Goal: Contribute content: Contribute content

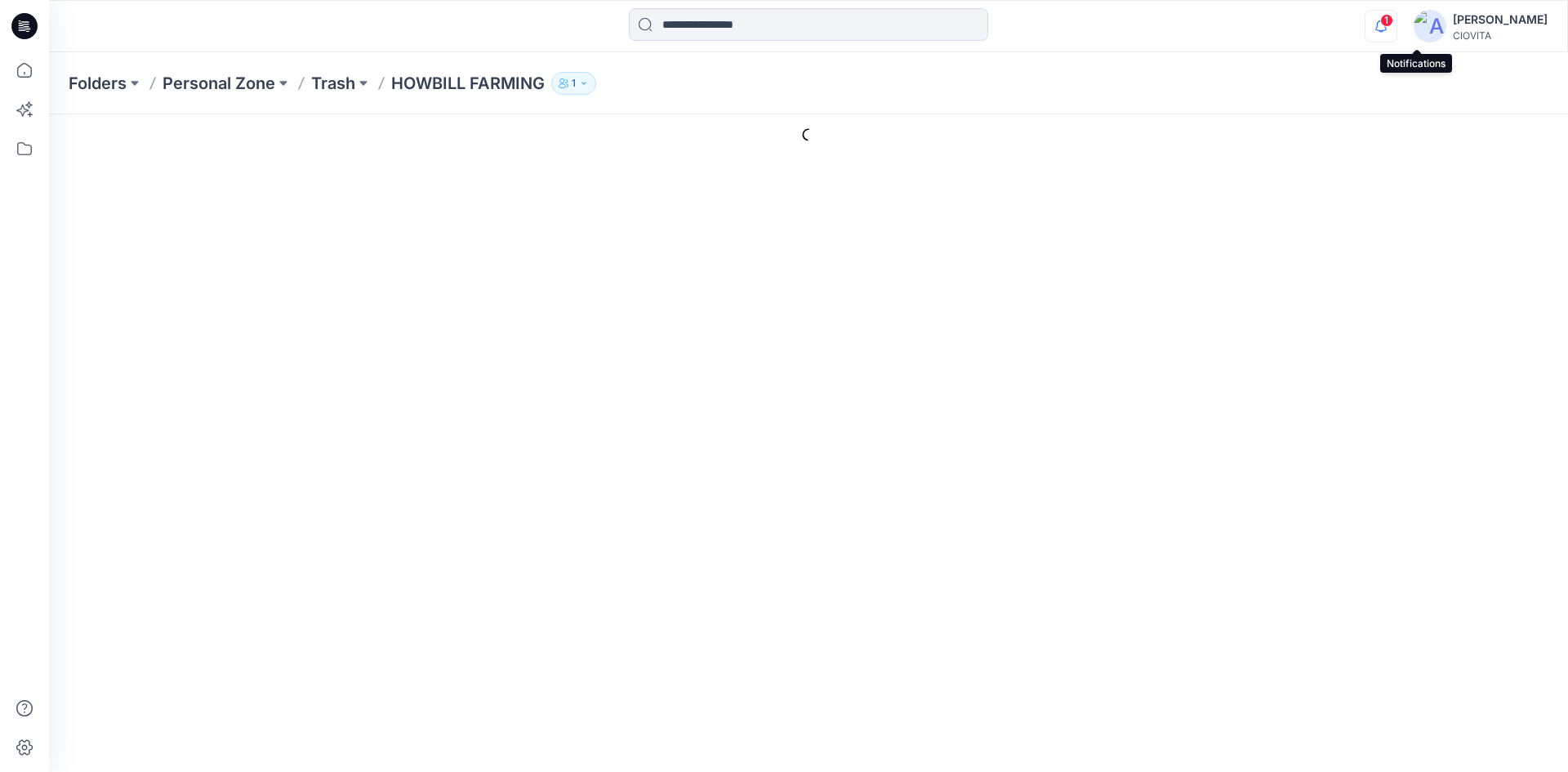
click at [1396, 24] on icon "button" at bounding box center [1381, 26] width 31 height 33
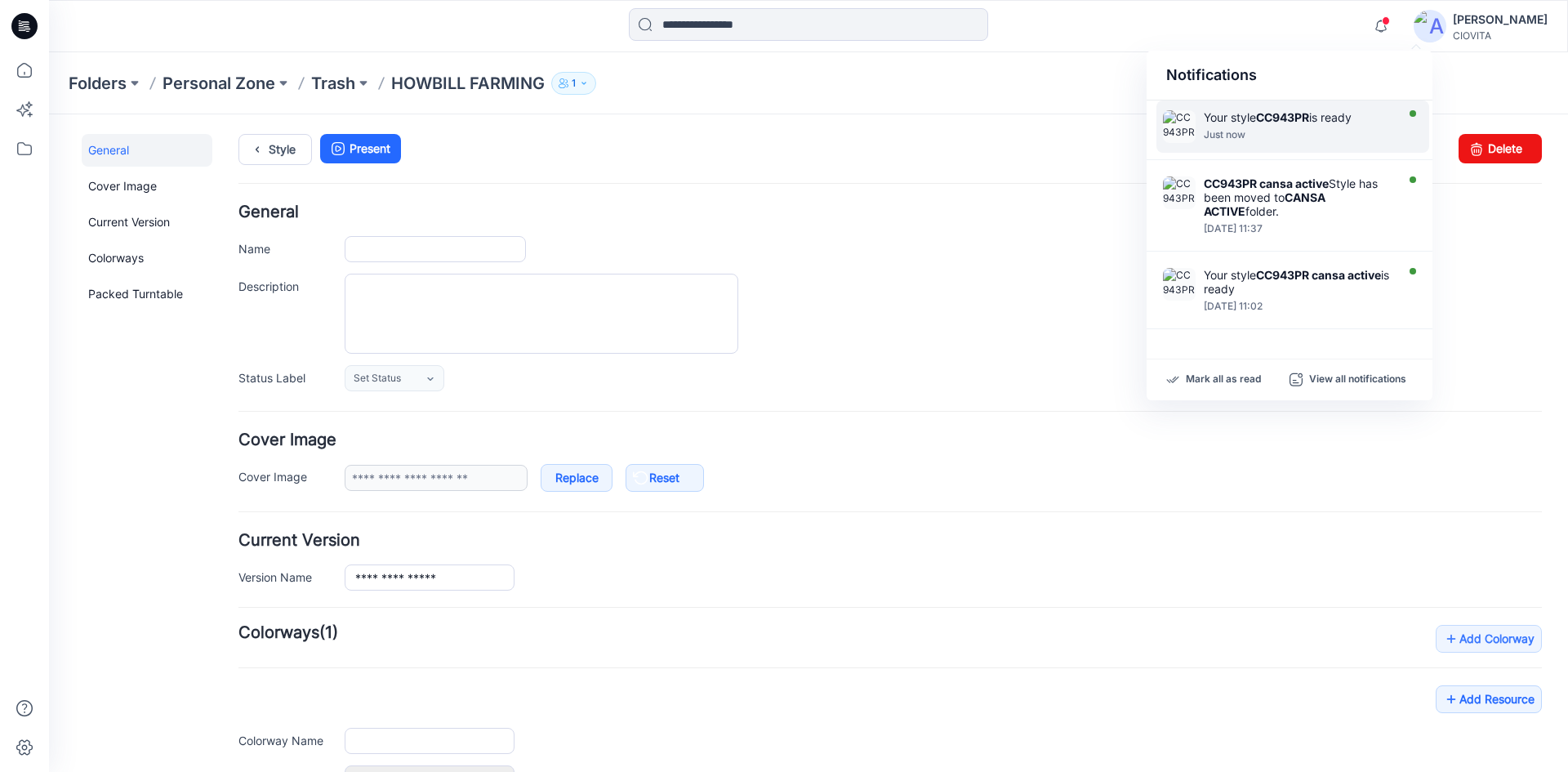
click at [1307, 122] on strong "CC943PR" at bounding box center [1283, 117] width 53 height 14
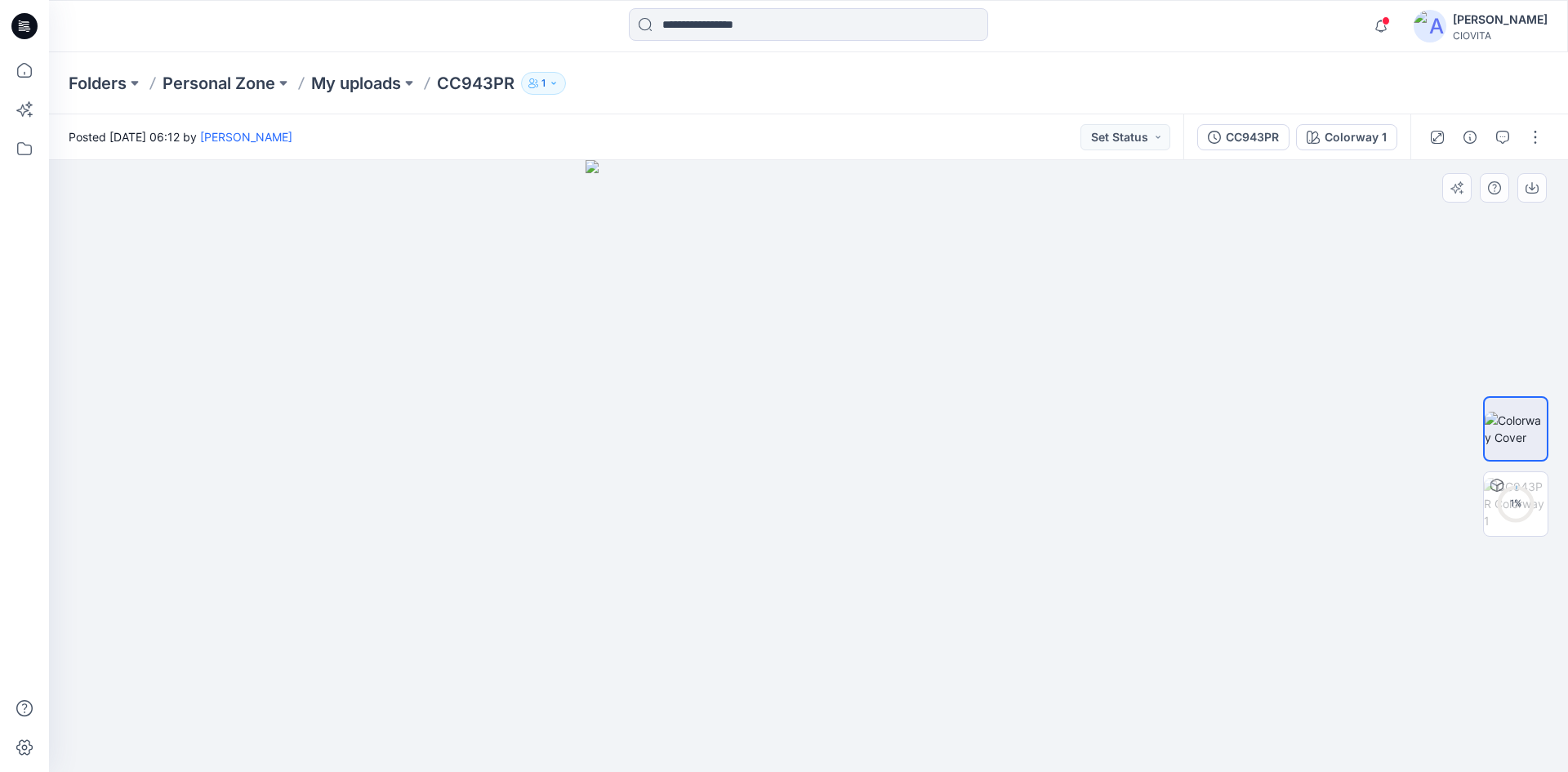
drag, startPoint x: 518, startPoint y: 394, endPoint x: 710, endPoint y: 371, distance: 193.4
click at [710, 371] on div at bounding box center [808, 465] width 1519 height 611
click at [1507, 498] on div "17 %" at bounding box center [1516, 503] width 40 height 14
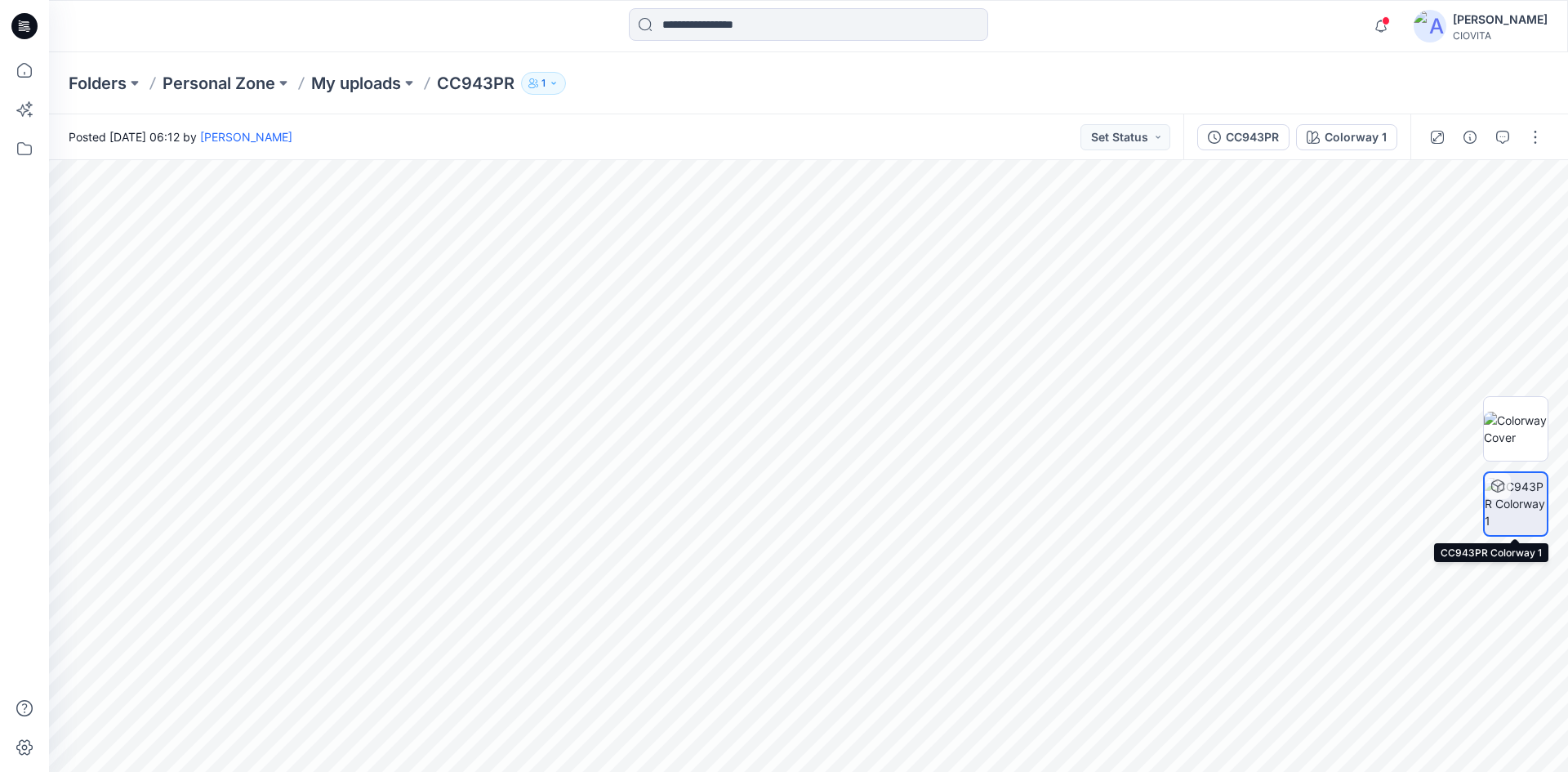
click at [1508, 518] on img at bounding box center [1516, 504] width 62 height 52
click at [1499, 488] on icon at bounding box center [1497, 486] width 13 height 13
click at [388, 84] on p "My uploads" at bounding box center [356, 83] width 89 height 23
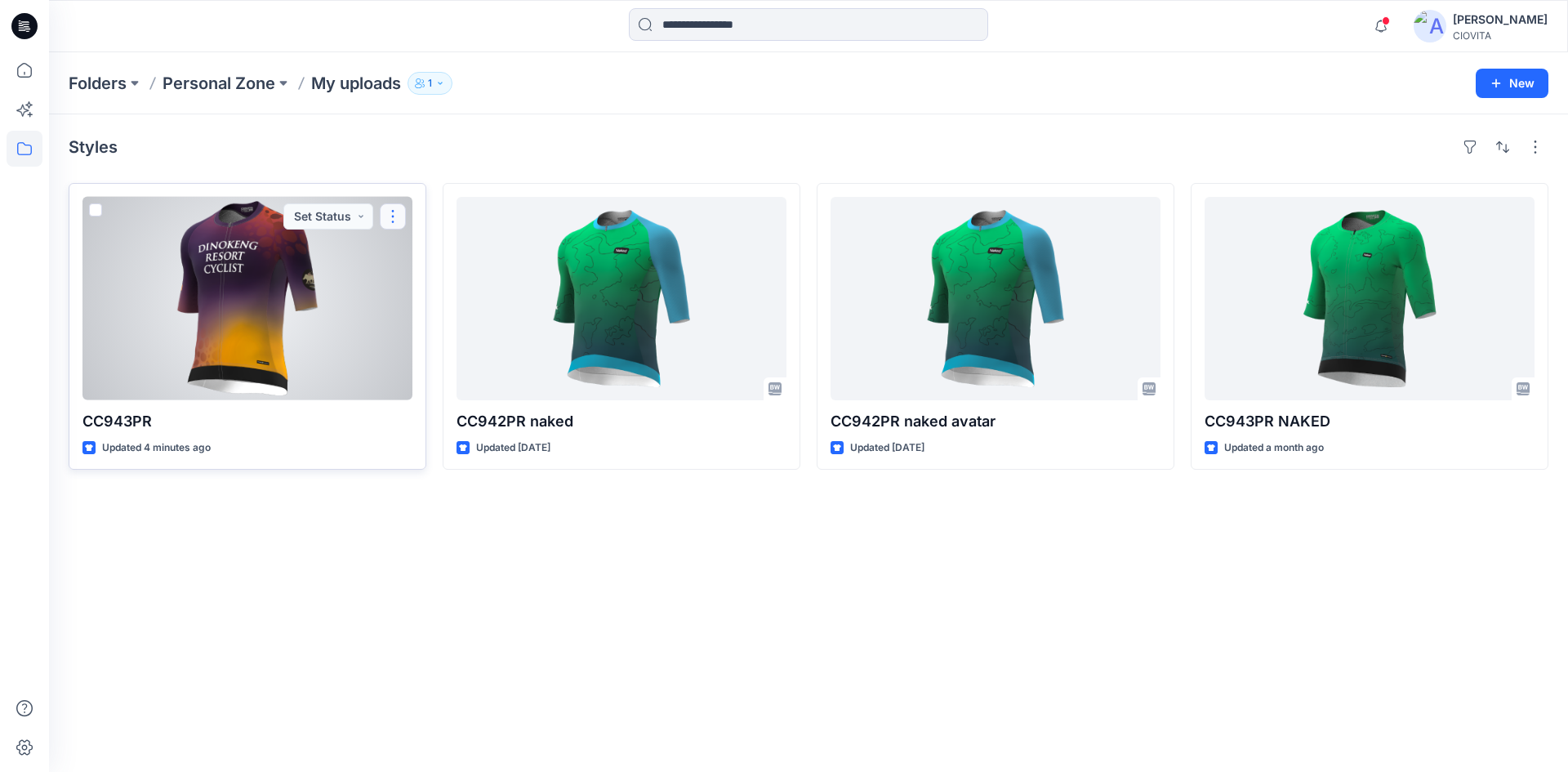
click at [388, 217] on button "button" at bounding box center [393, 217] width 26 height 26
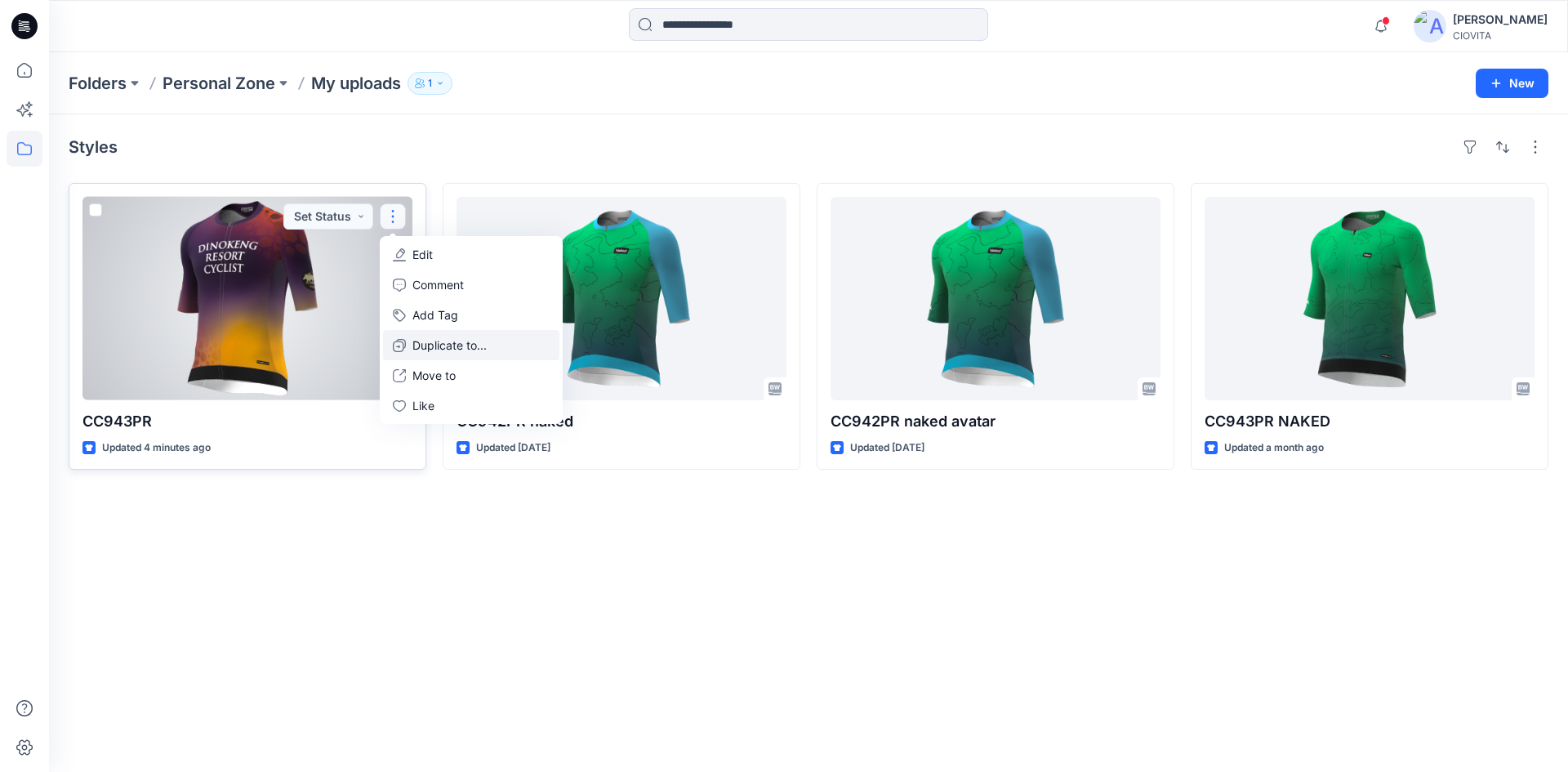
click at [462, 348] on p "Duplicate to..." at bounding box center [450, 345] width 74 height 17
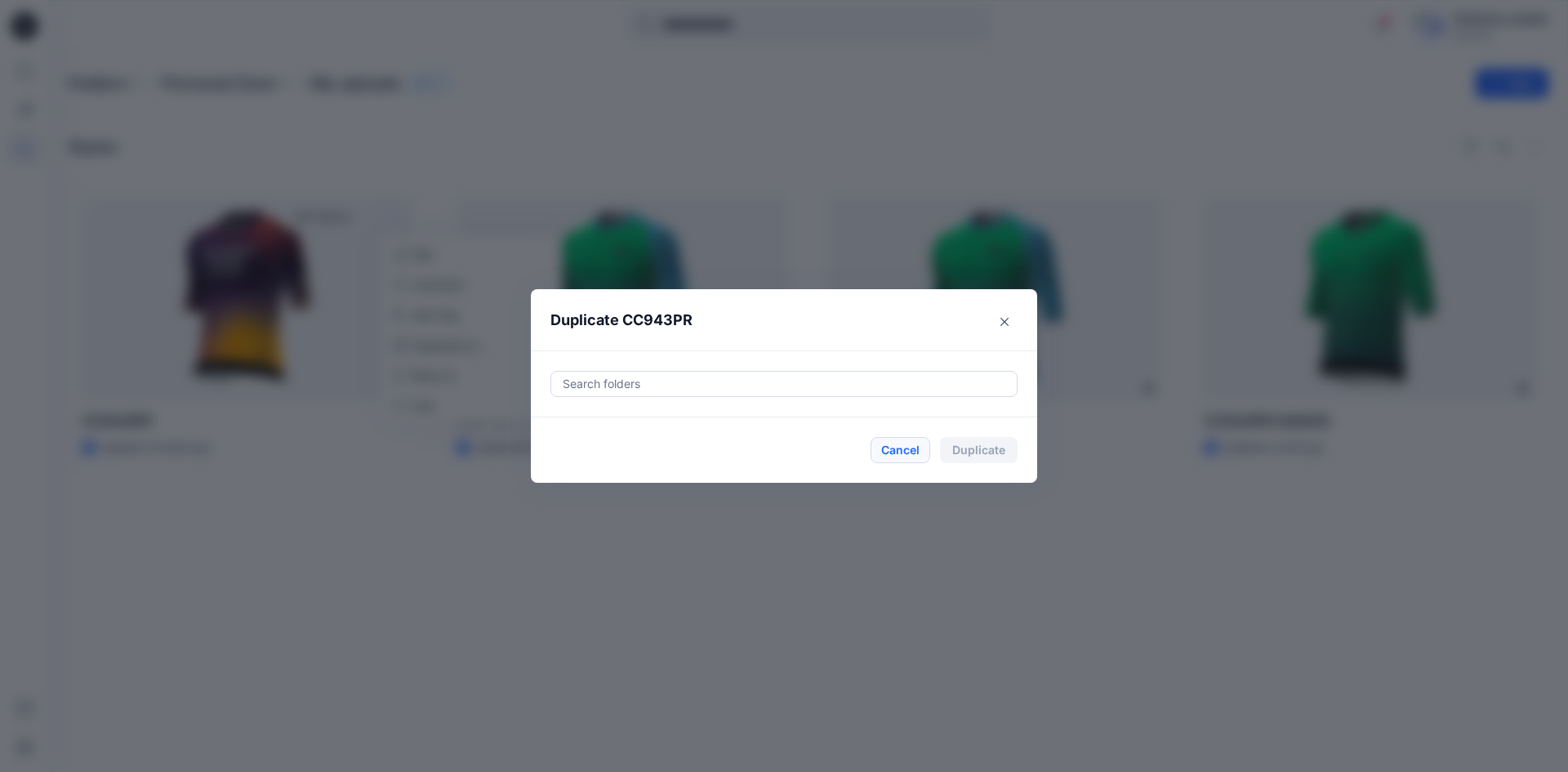
click at [912, 448] on button "Cancel" at bounding box center [899, 450] width 59 height 26
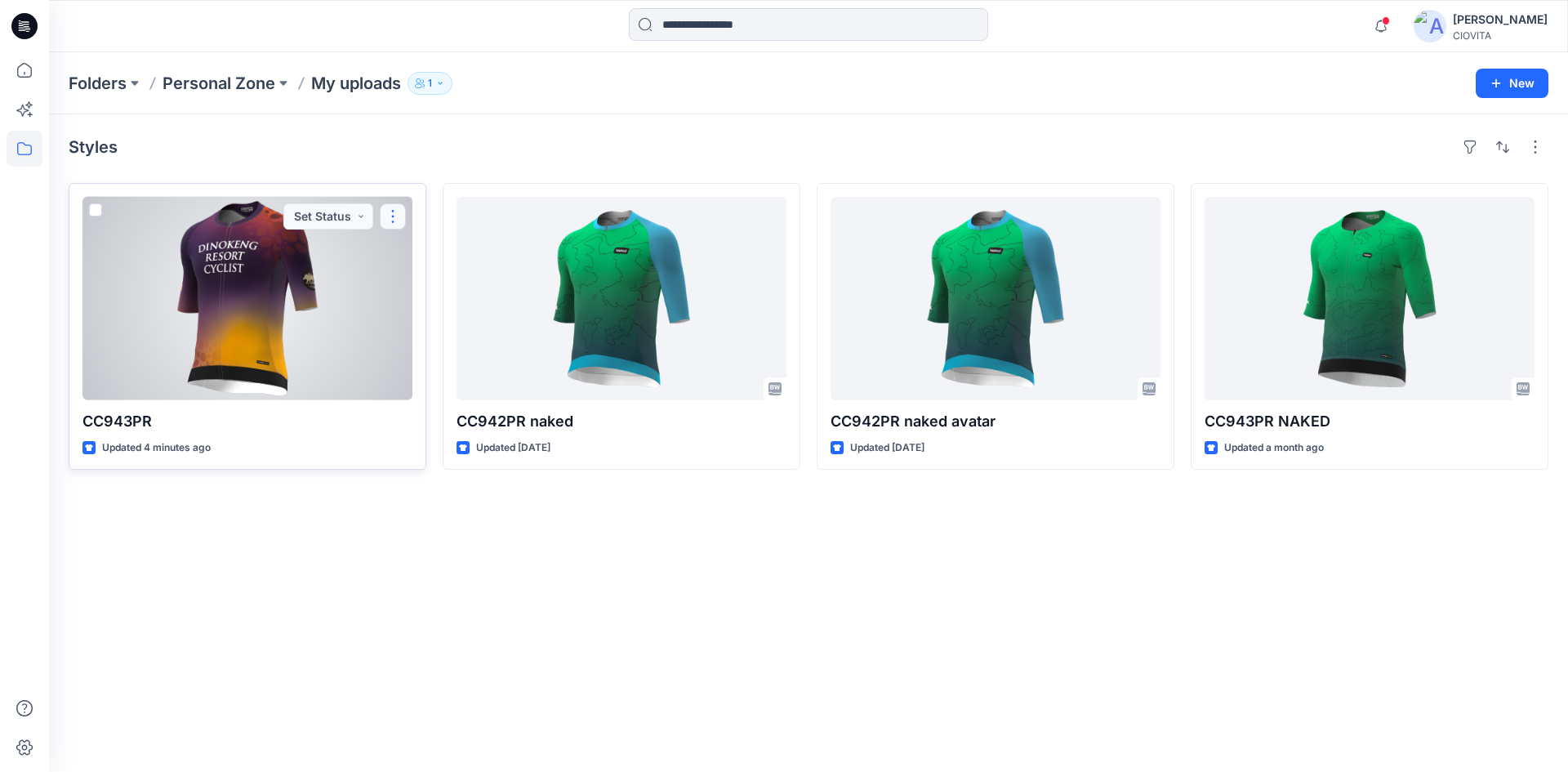
click at [393, 217] on button "button" at bounding box center [393, 217] width 26 height 26
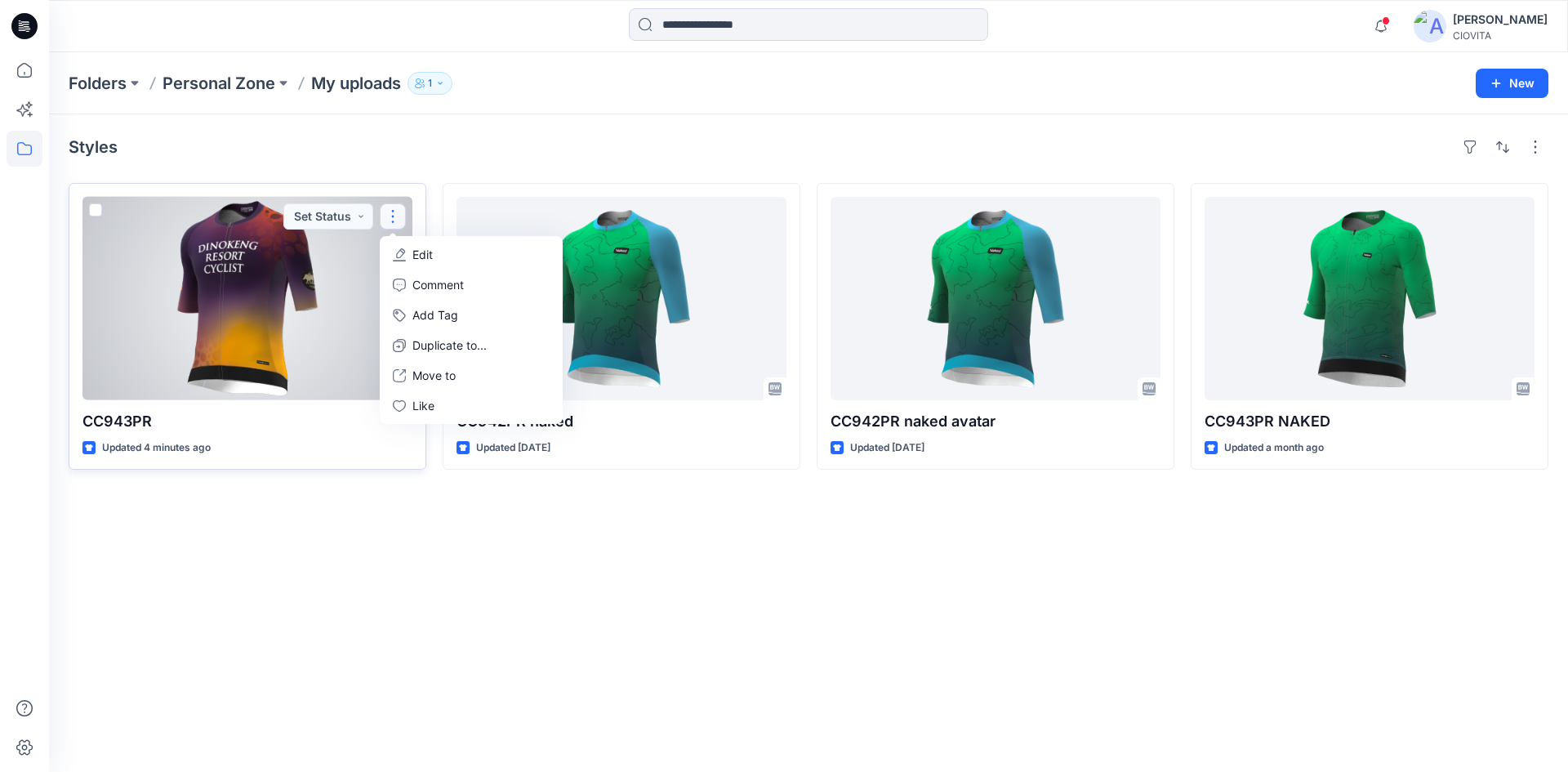
click at [413, 254] on p "Edit" at bounding box center [423, 254] width 21 height 17
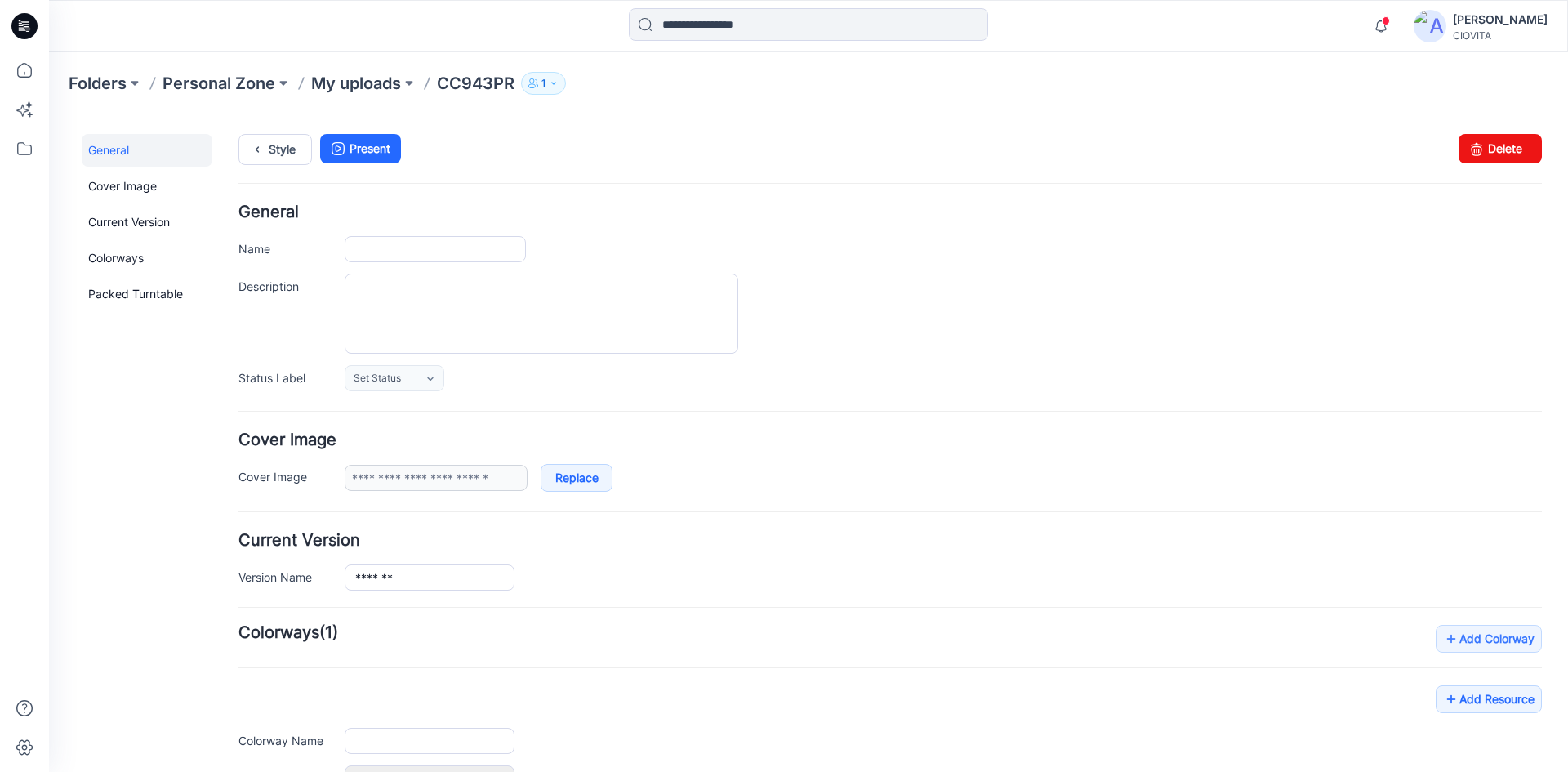
type input "*******"
type input "**********"
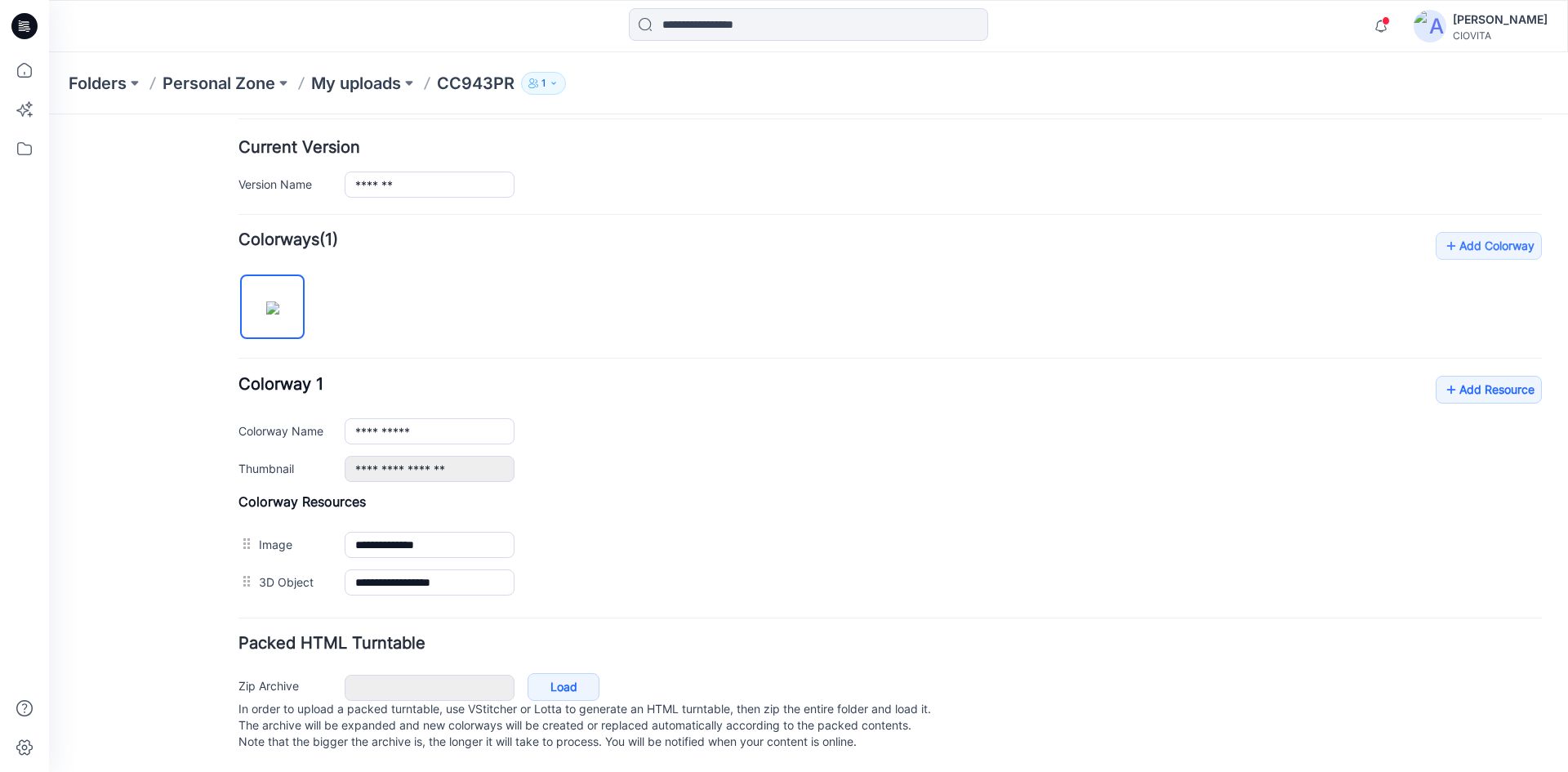
scroll to position [408, 0]
click at [1466, 376] on link "Add Resource" at bounding box center [1488, 389] width 106 height 28
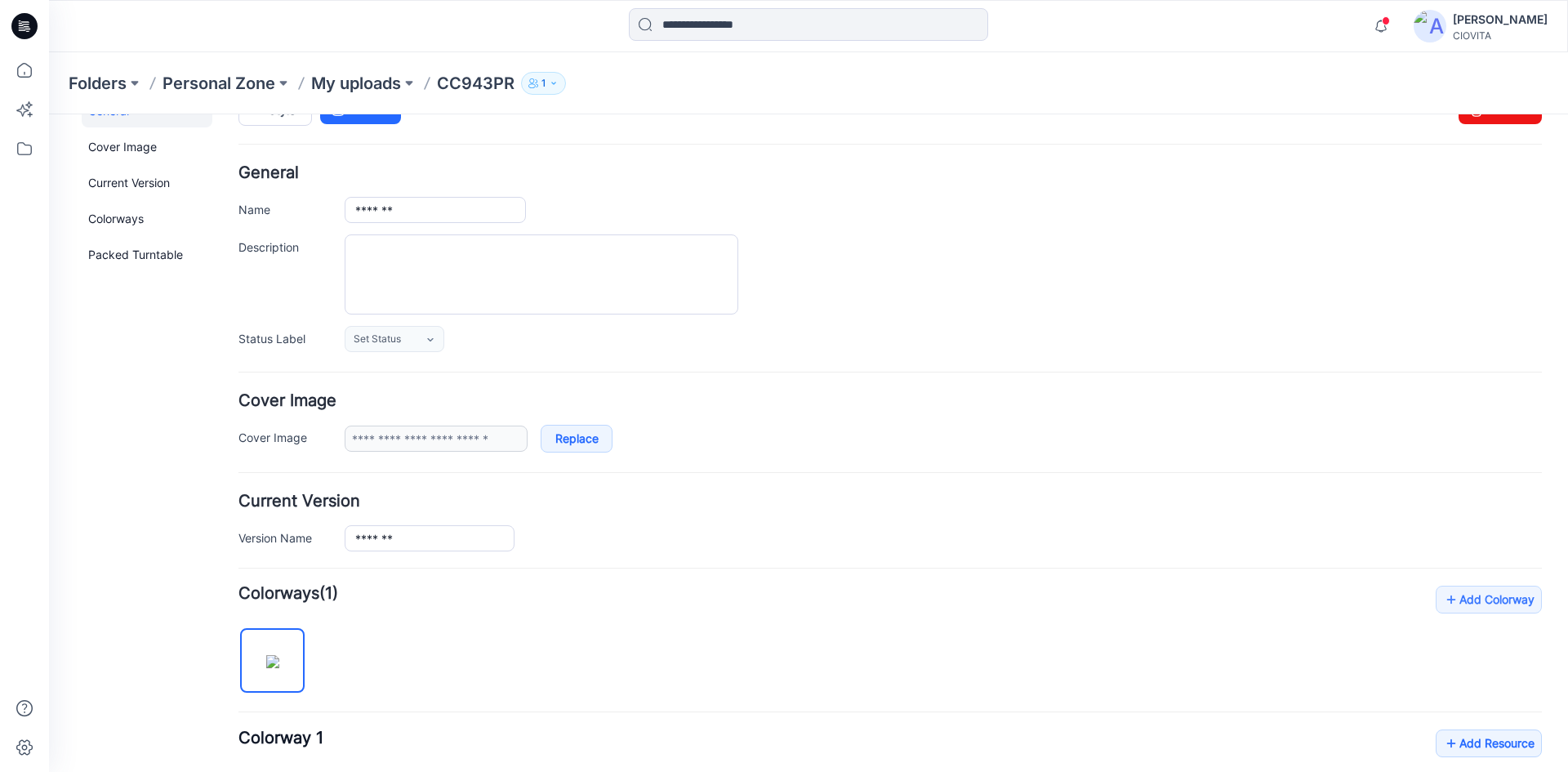
scroll to position [39, 0]
click at [1396, 29] on icon "button" at bounding box center [1381, 26] width 31 height 33
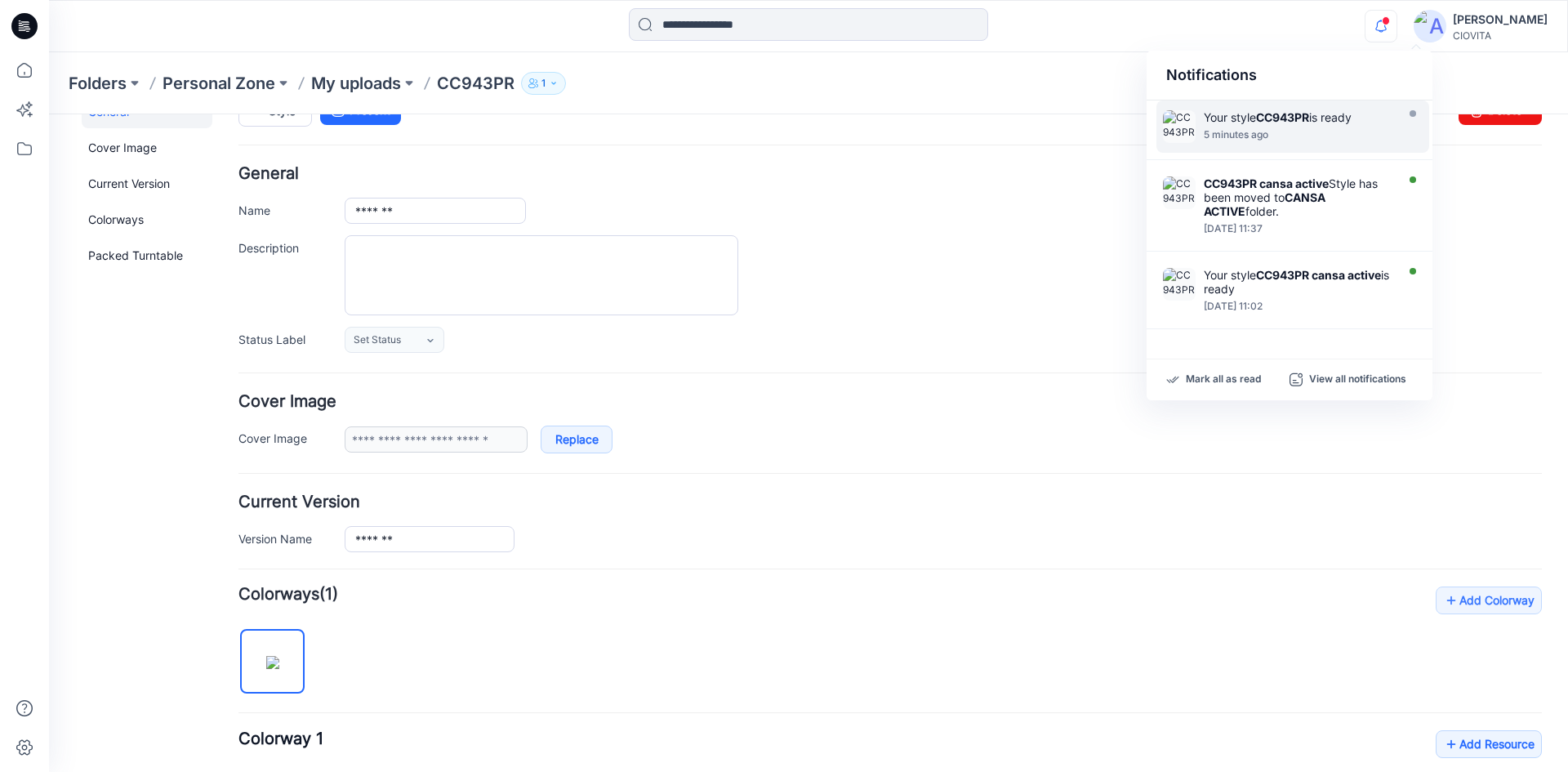
click at [1514, 215] on div "*******" at bounding box center [943, 211] width 1197 height 26
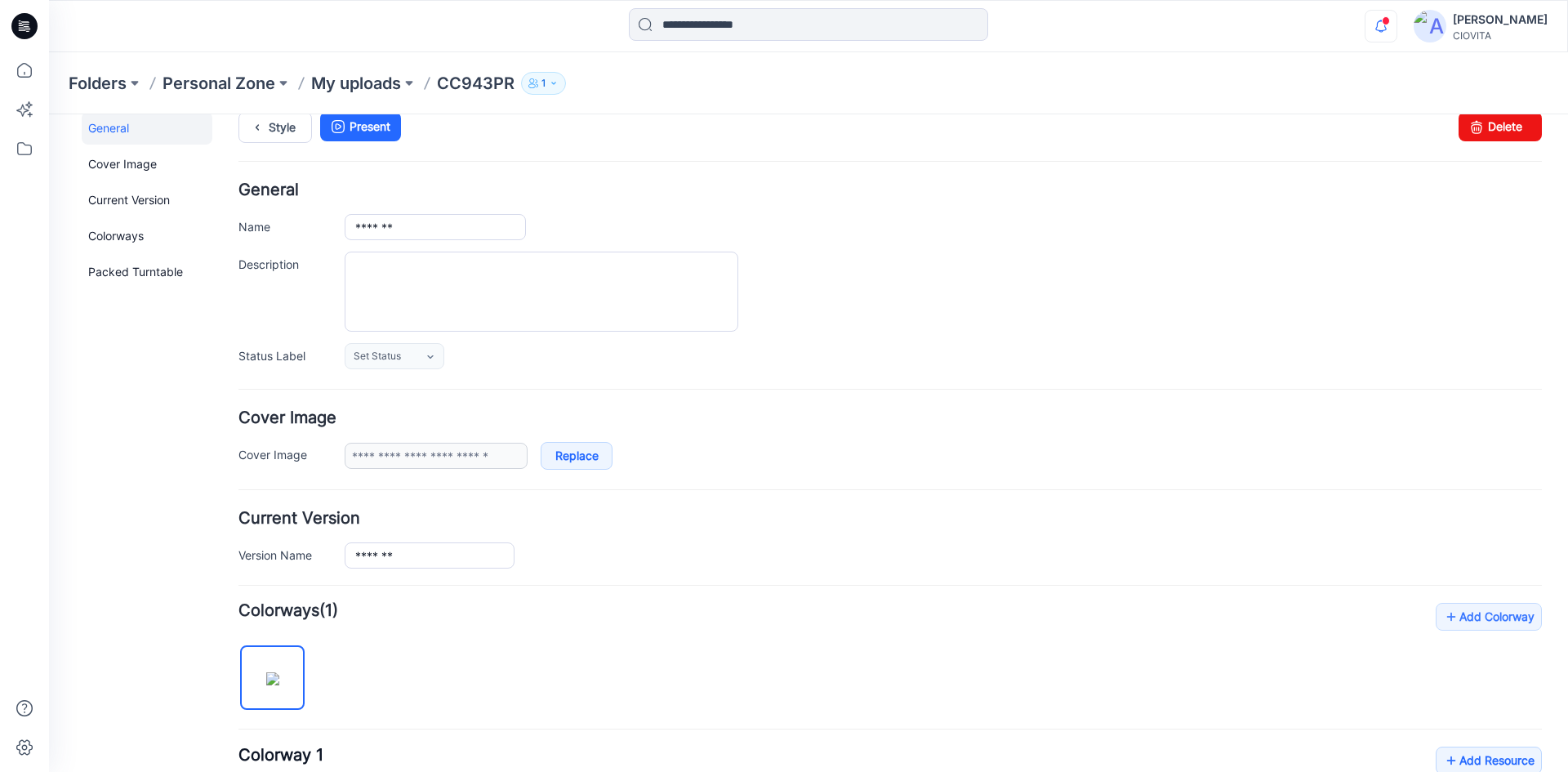
scroll to position [0, 0]
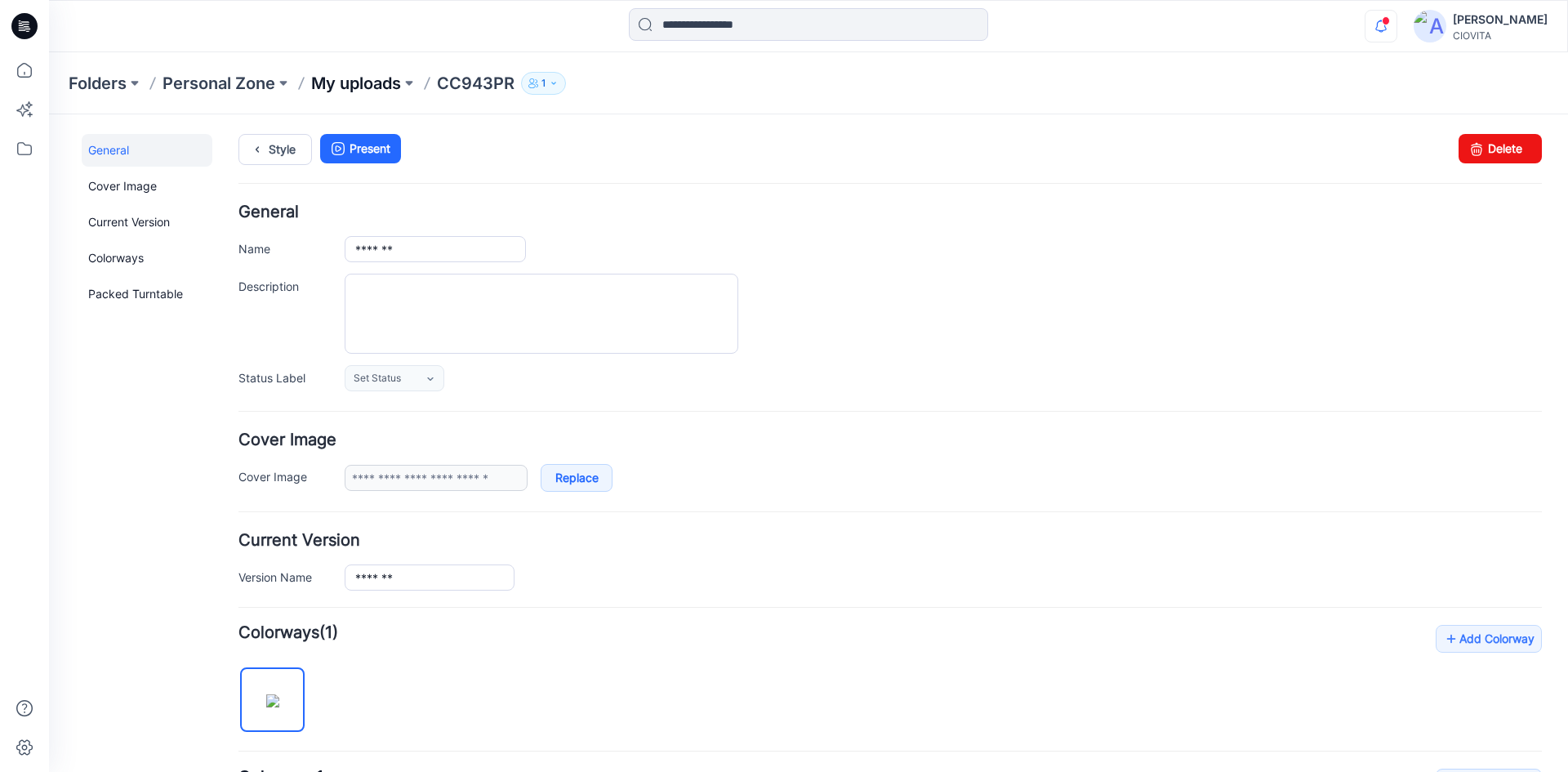
click at [380, 81] on p "My uploads" at bounding box center [356, 83] width 89 height 23
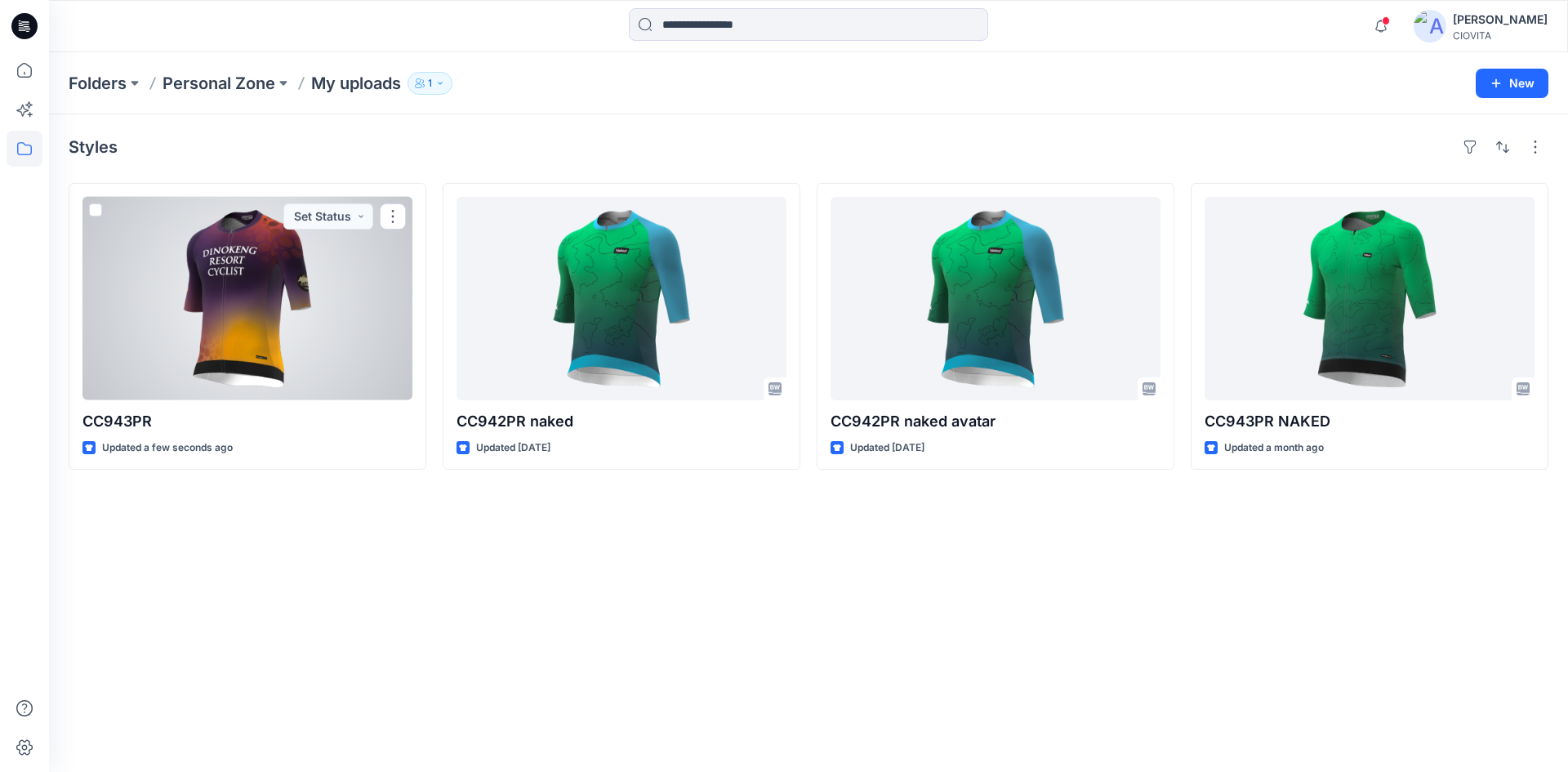
click at [268, 318] on div at bounding box center [248, 298] width 330 height 204
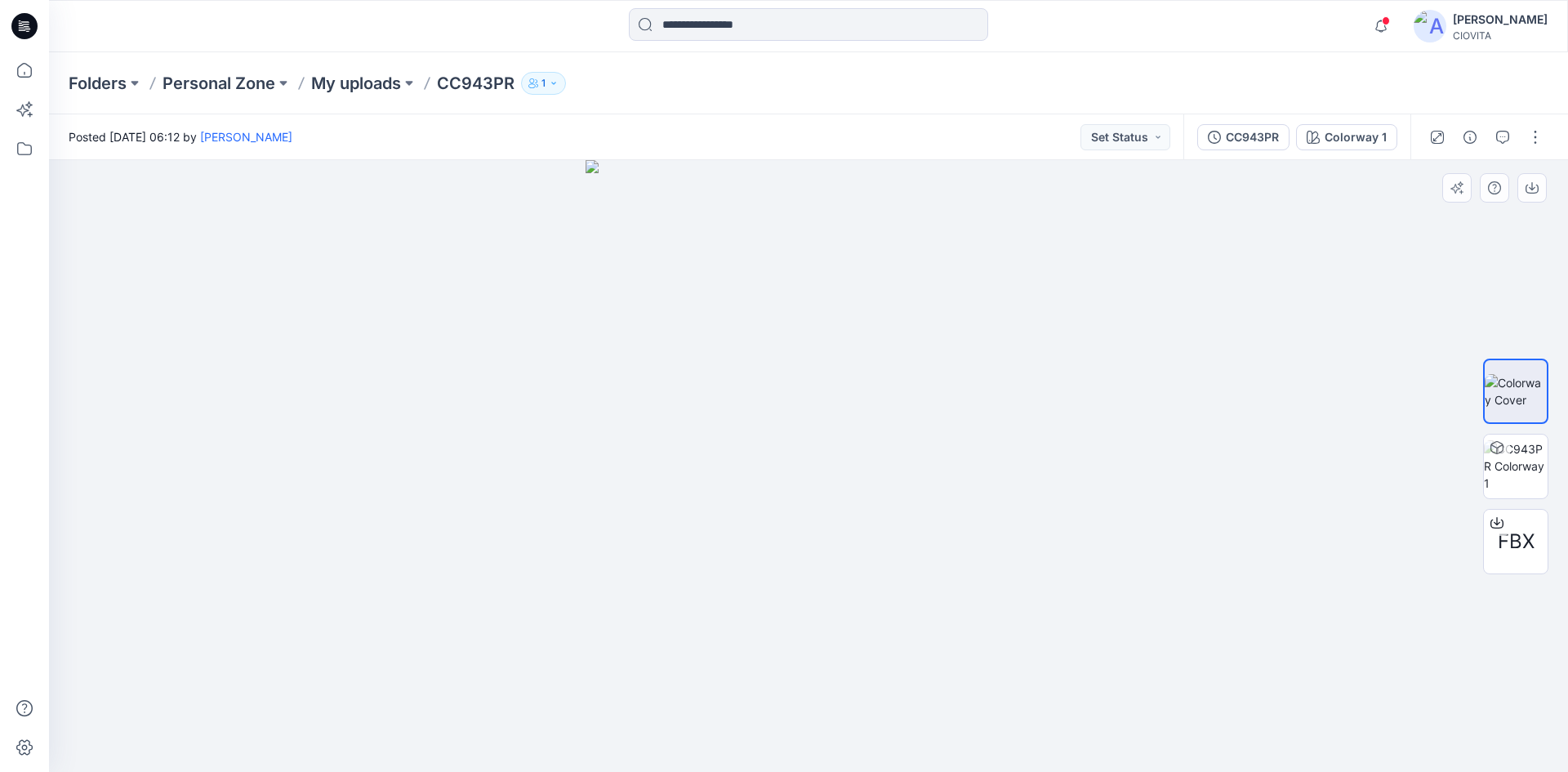
drag, startPoint x: 843, startPoint y: 376, endPoint x: 910, endPoint y: 377, distance: 67.0
click at [910, 377] on div at bounding box center [808, 465] width 1519 height 611
click at [1522, 542] on span "FBX" at bounding box center [1516, 542] width 37 height 29
drag, startPoint x: 752, startPoint y: 407, endPoint x: 920, endPoint y: 395, distance: 168.4
click at [916, 396] on img at bounding box center [808, 465] width 446 height 611
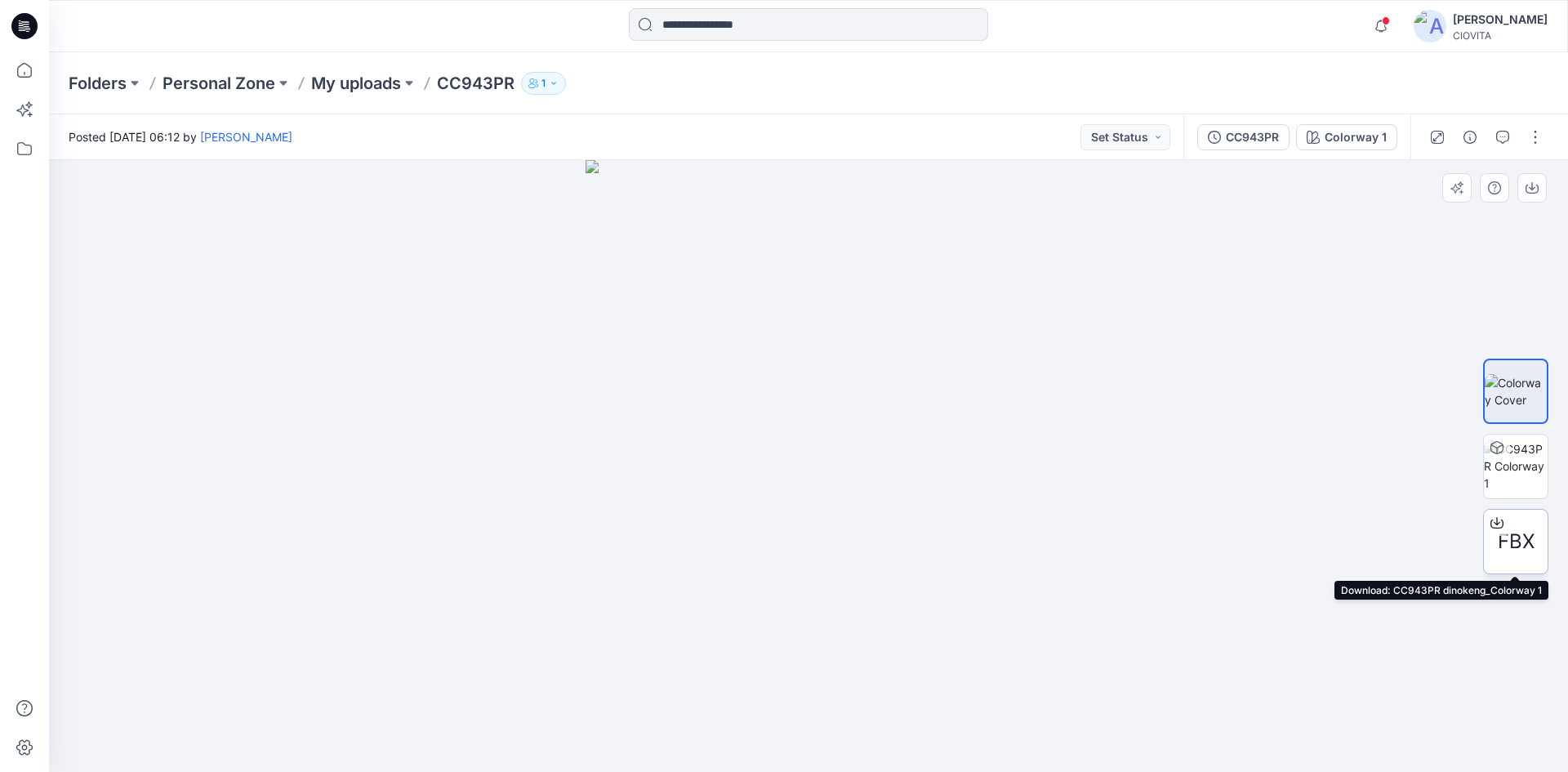
drag, startPoint x: 1512, startPoint y: 526, endPoint x: 1514, endPoint y: 536, distance: 10.2
click at [1514, 536] on span "FBX" at bounding box center [1516, 542] width 37 height 29
click at [344, 83] on p "My uploads" at bounding box center [356, 83] width 89 height 23
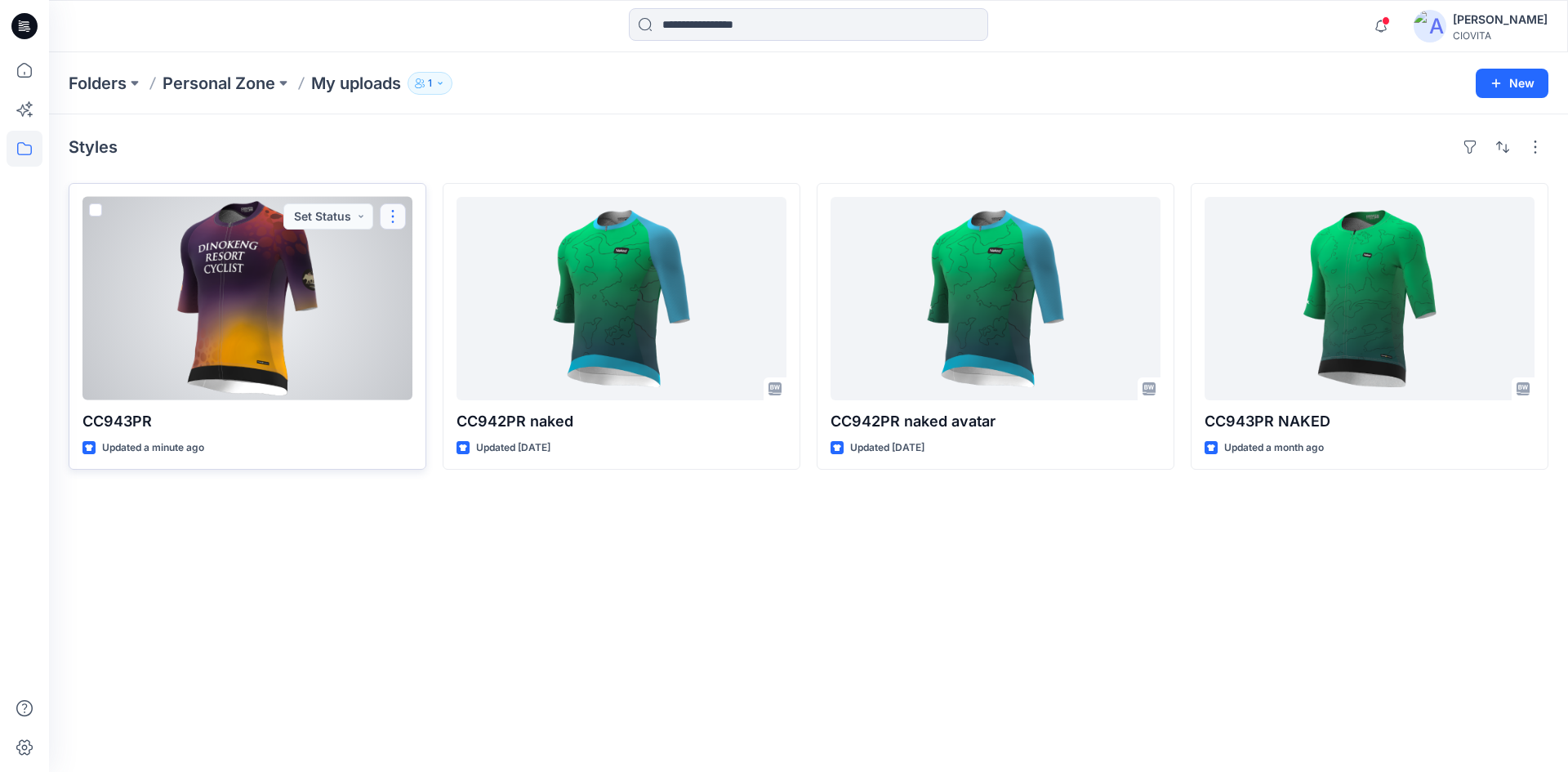
click at [390, 213] on button "button" at bounding box center [393, 217] width 26 height 26
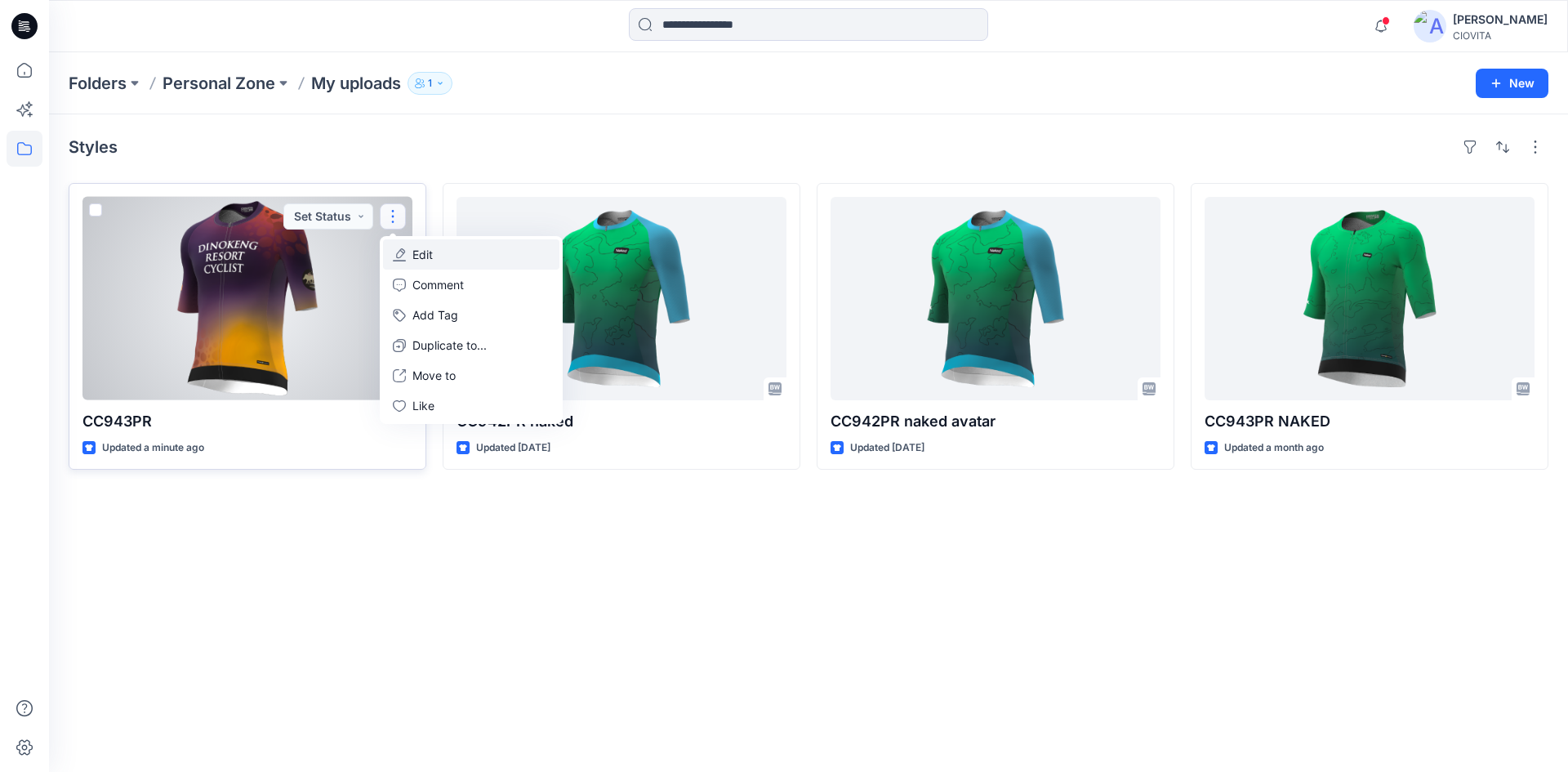
click at [406, 253] on button "Edit" at bounding box center [470, 254] width 176 height 30
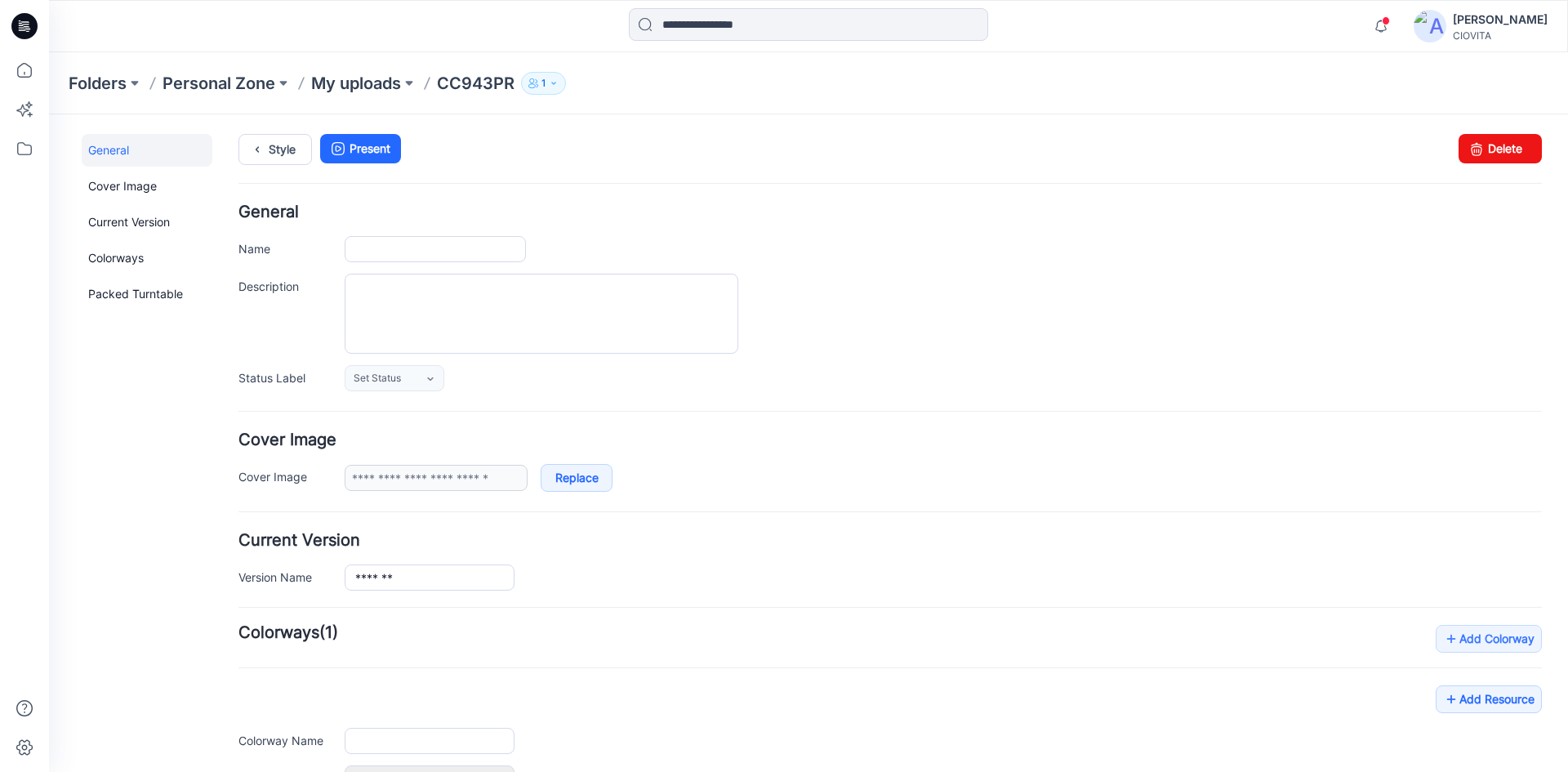
type input "*******"
type input "**********"
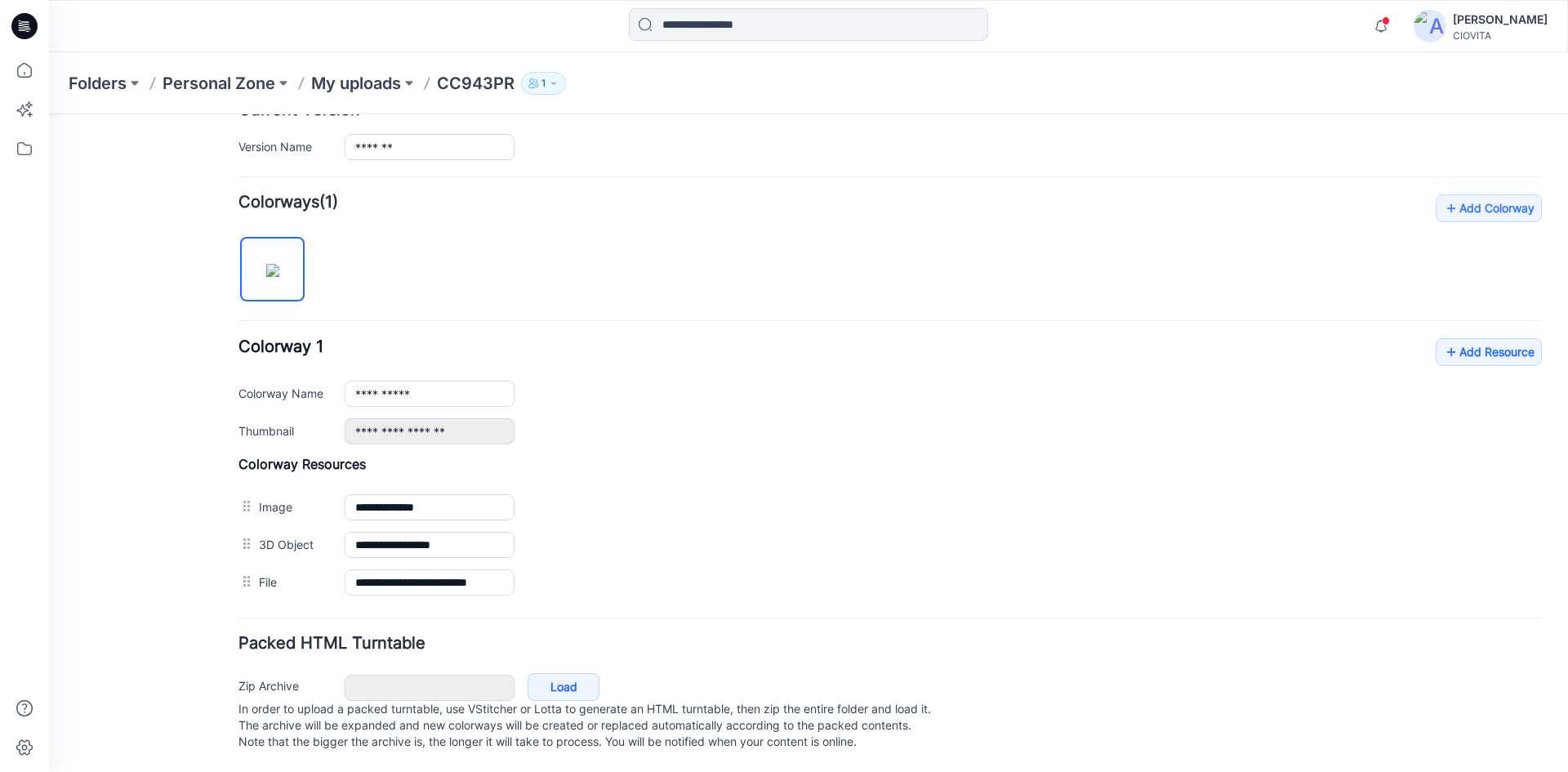
scroll to position [447, 0]
click at [565, 673] on link "Load" at bounding box center [564, 687] width 72 height 28
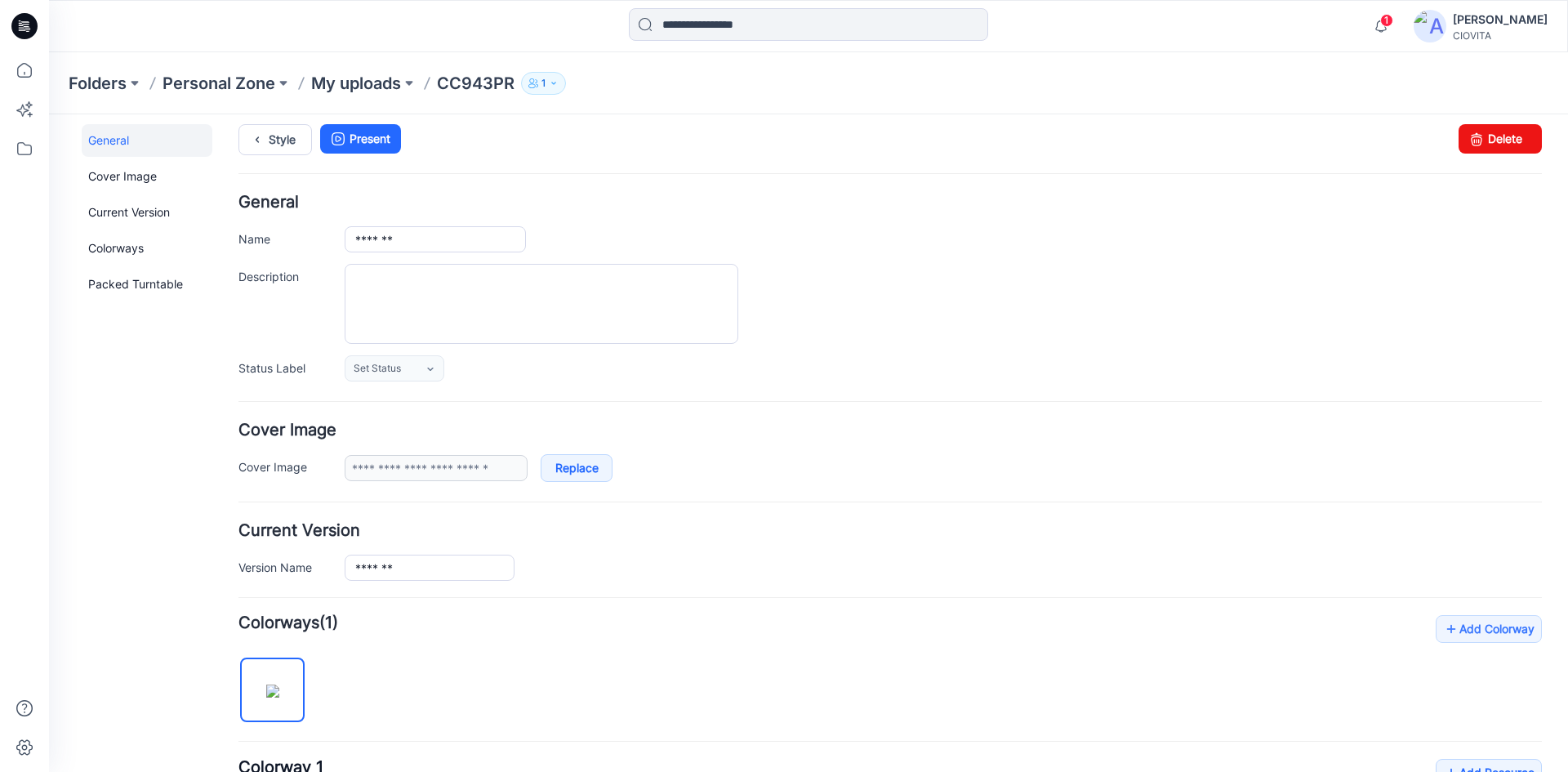
scroll to position [0, 0]
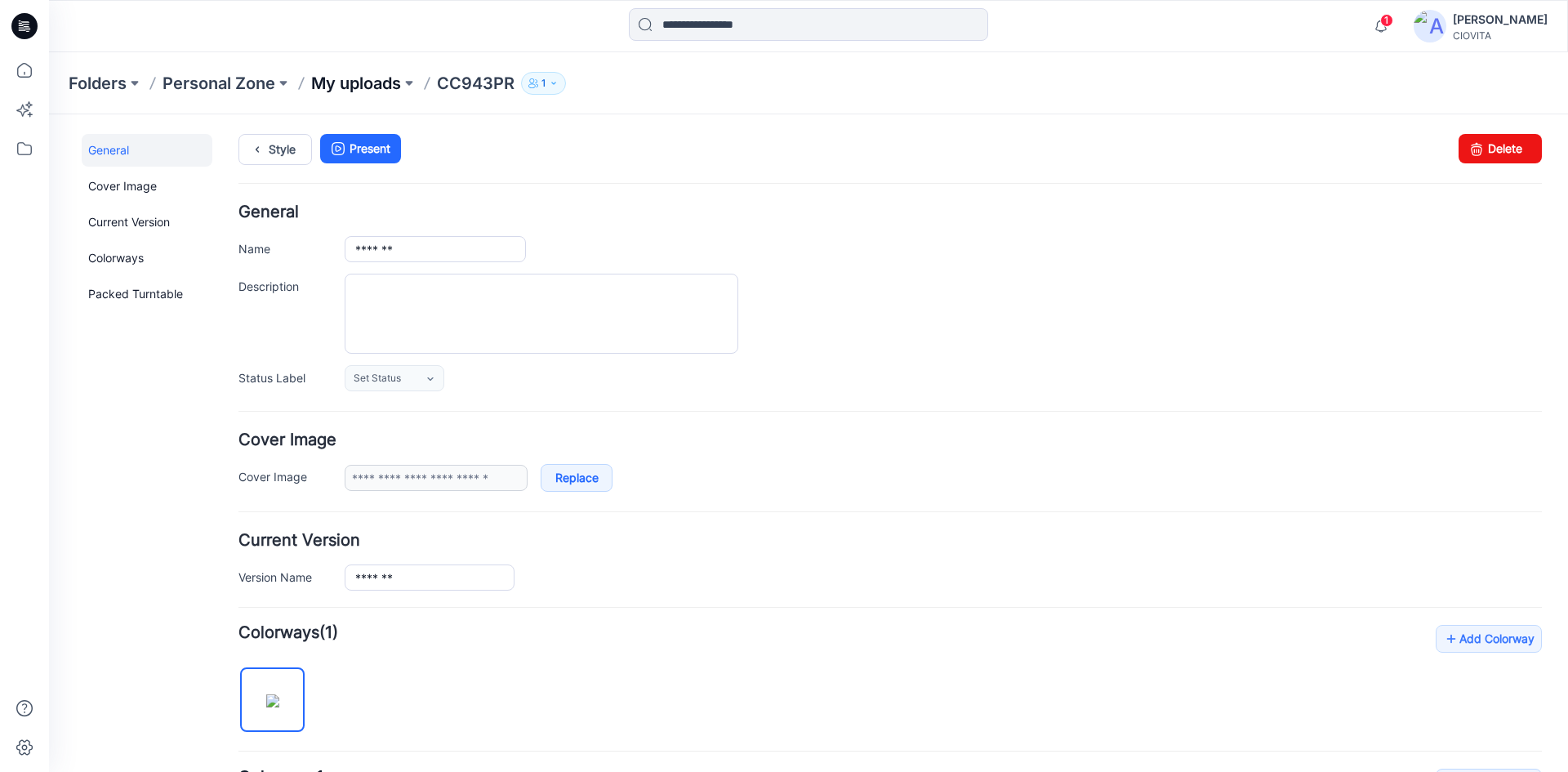
click at [342, 84] on p "My uploads" at bounding box center [356, 83] width 89 height 23
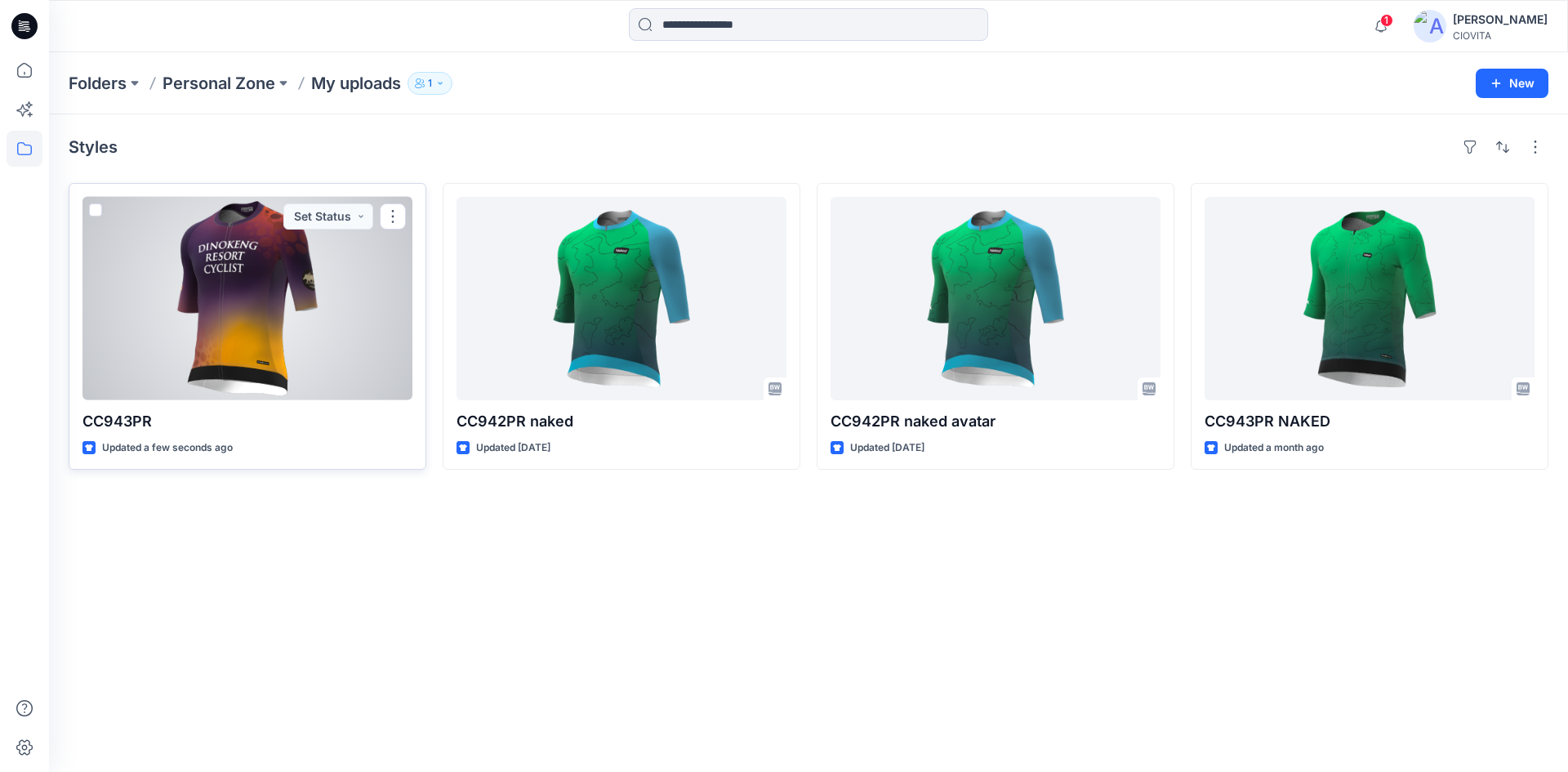
click at [273, 295] on div at bounding box center [248, 298] width 330 height 204
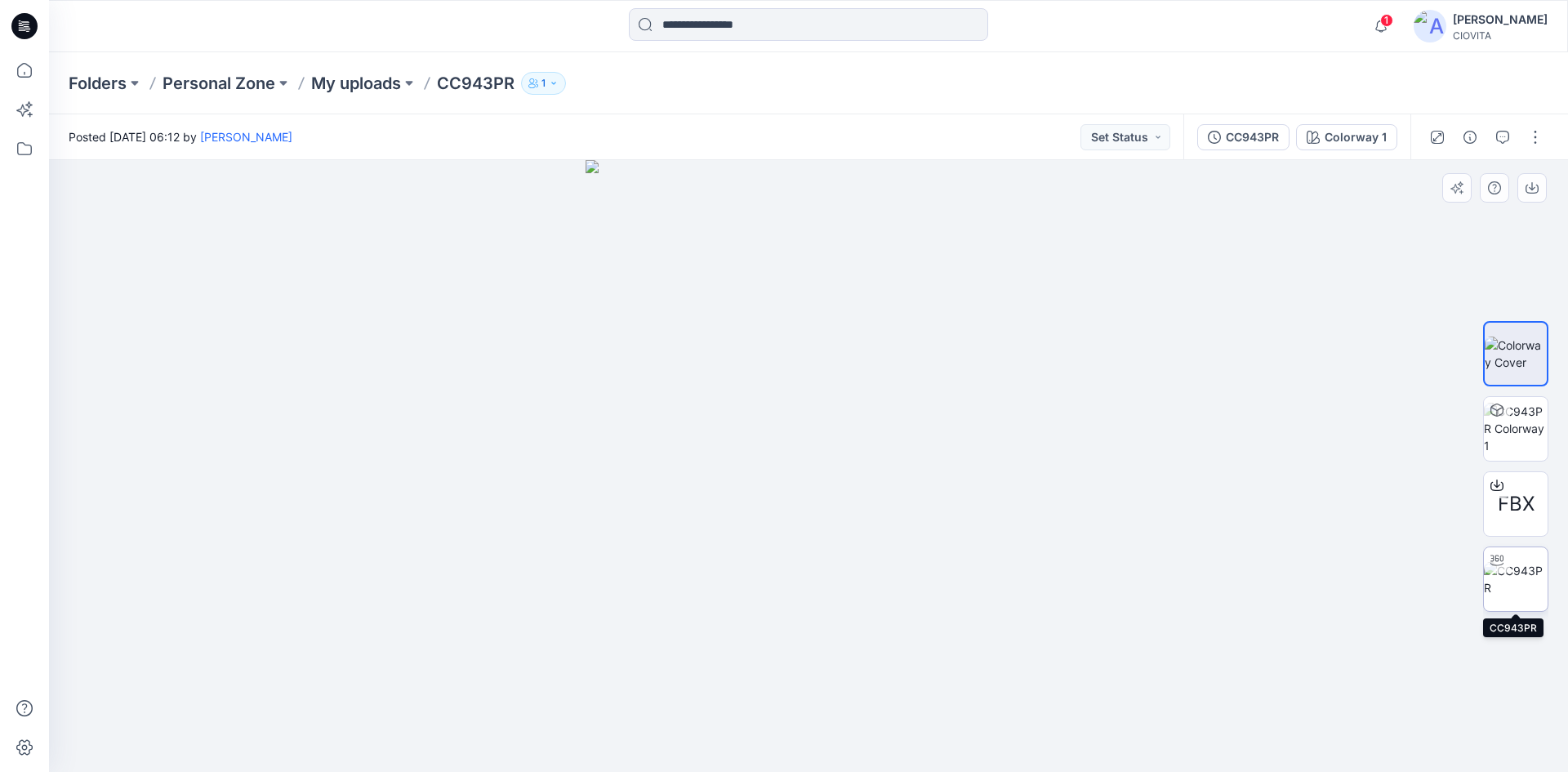
click at [1521, 580] on img at bounding box center [1516, 579] width 64 height 34
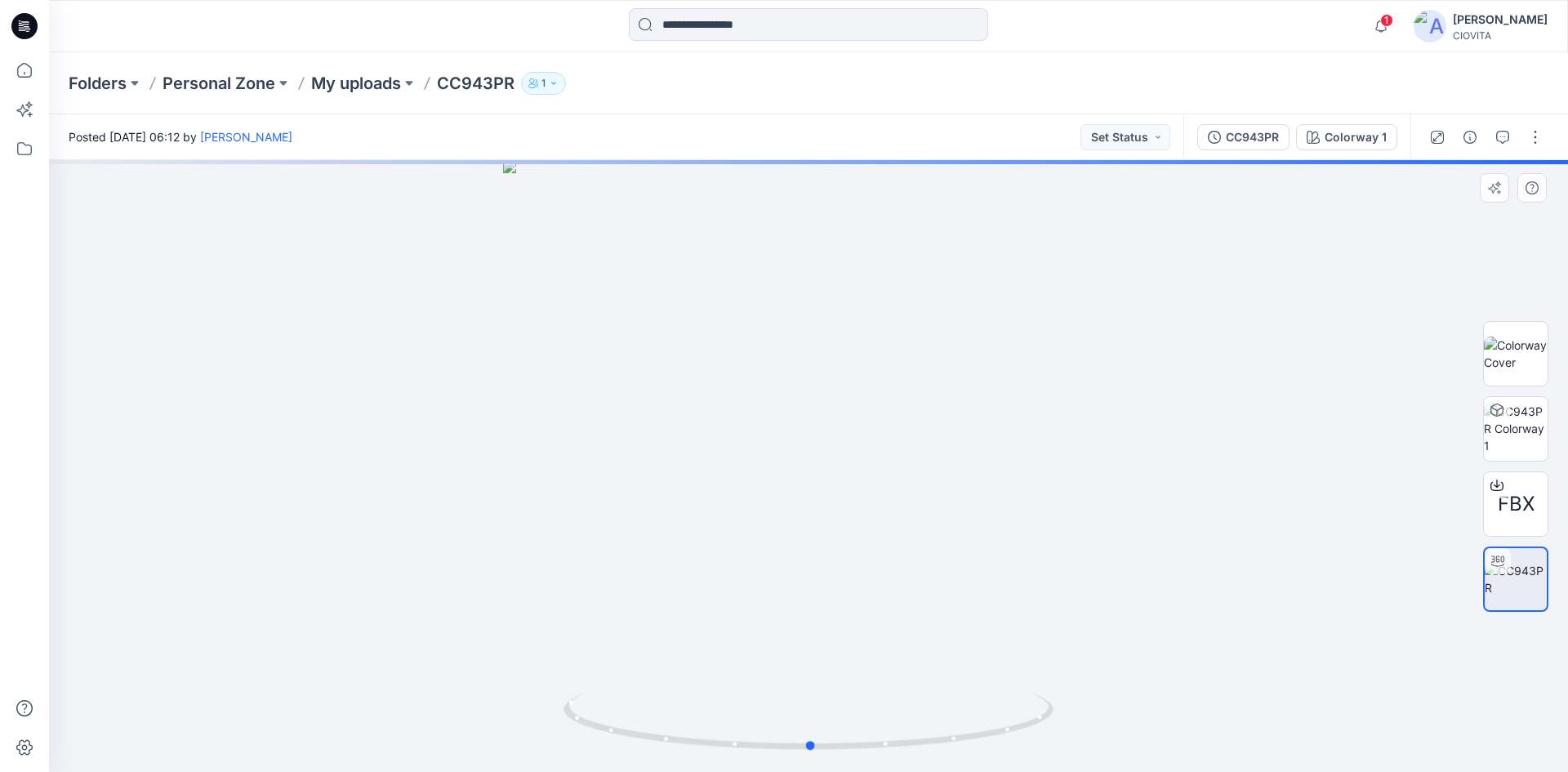
drag, startPoint x: 760, startPoint y: 446, endPoint x: 346, endPoint y: 435, distance: 414.1
click at [346, 435] on div at bounding box center [808, 465] width 1519 height 611
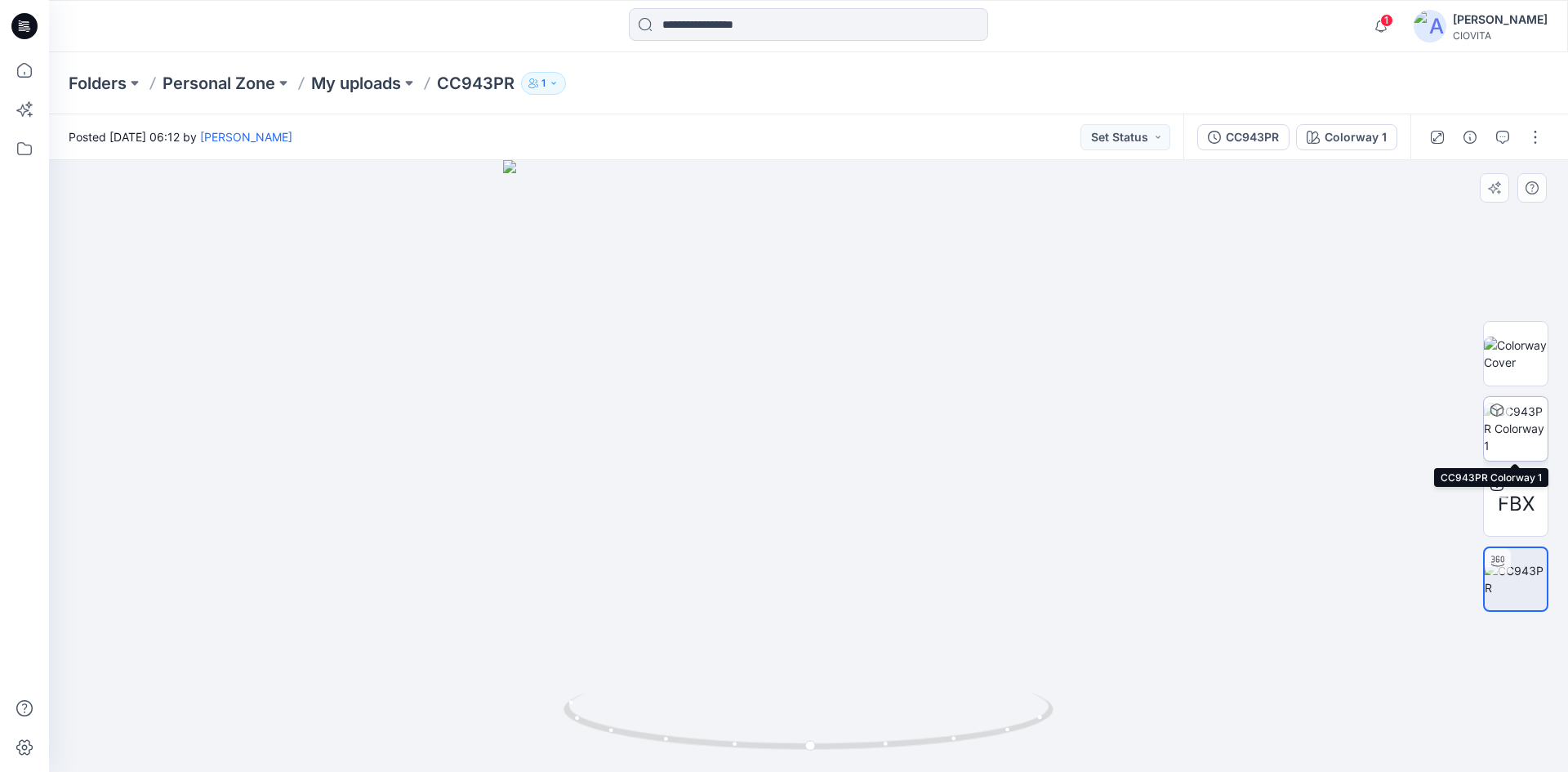
click at [1515, 420] on img at bounding box center [1516, 428] width 64 height 52
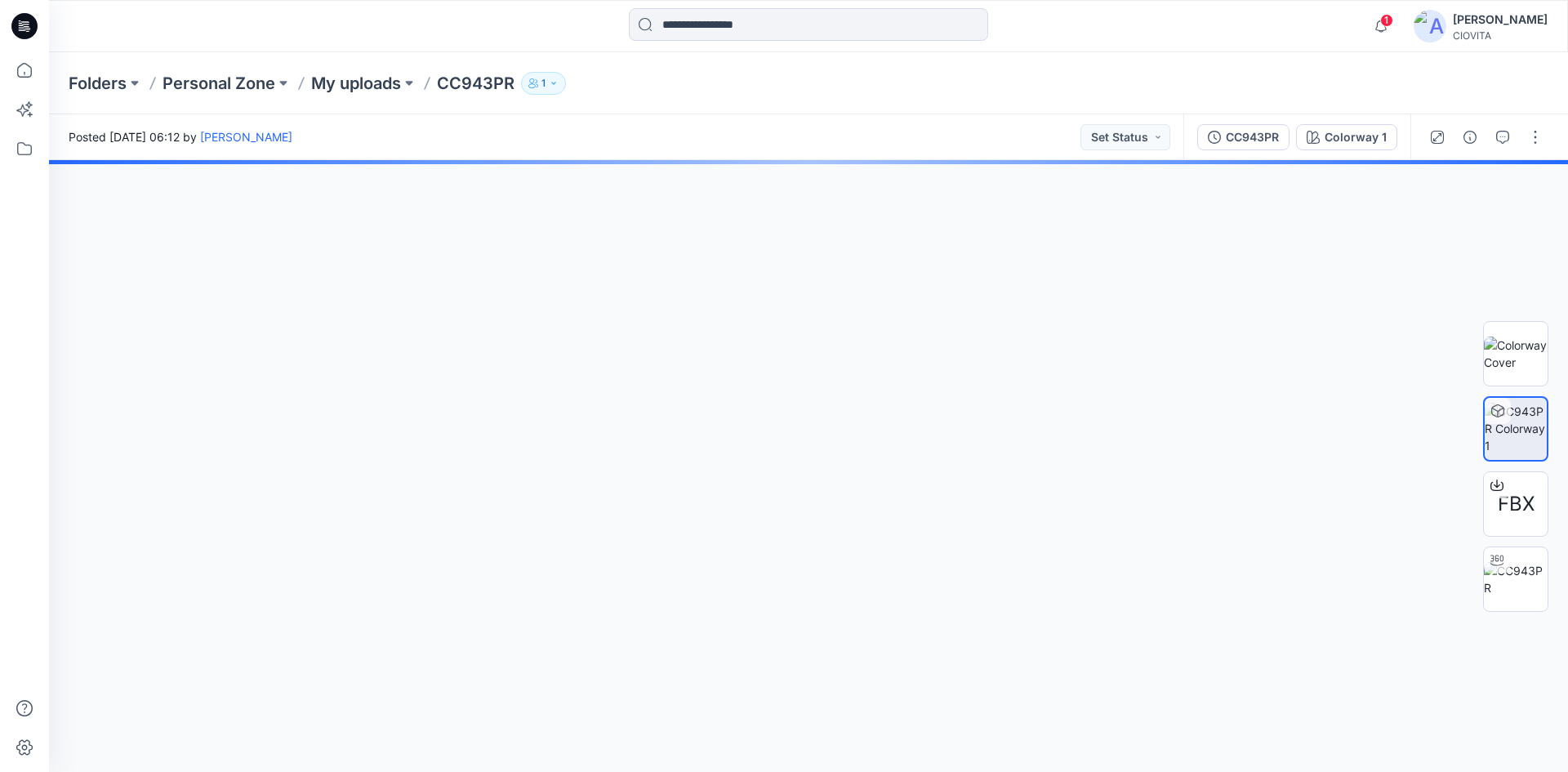
click at [1046, 391] on div at bounding box center [808, 465] width 1519 height 611
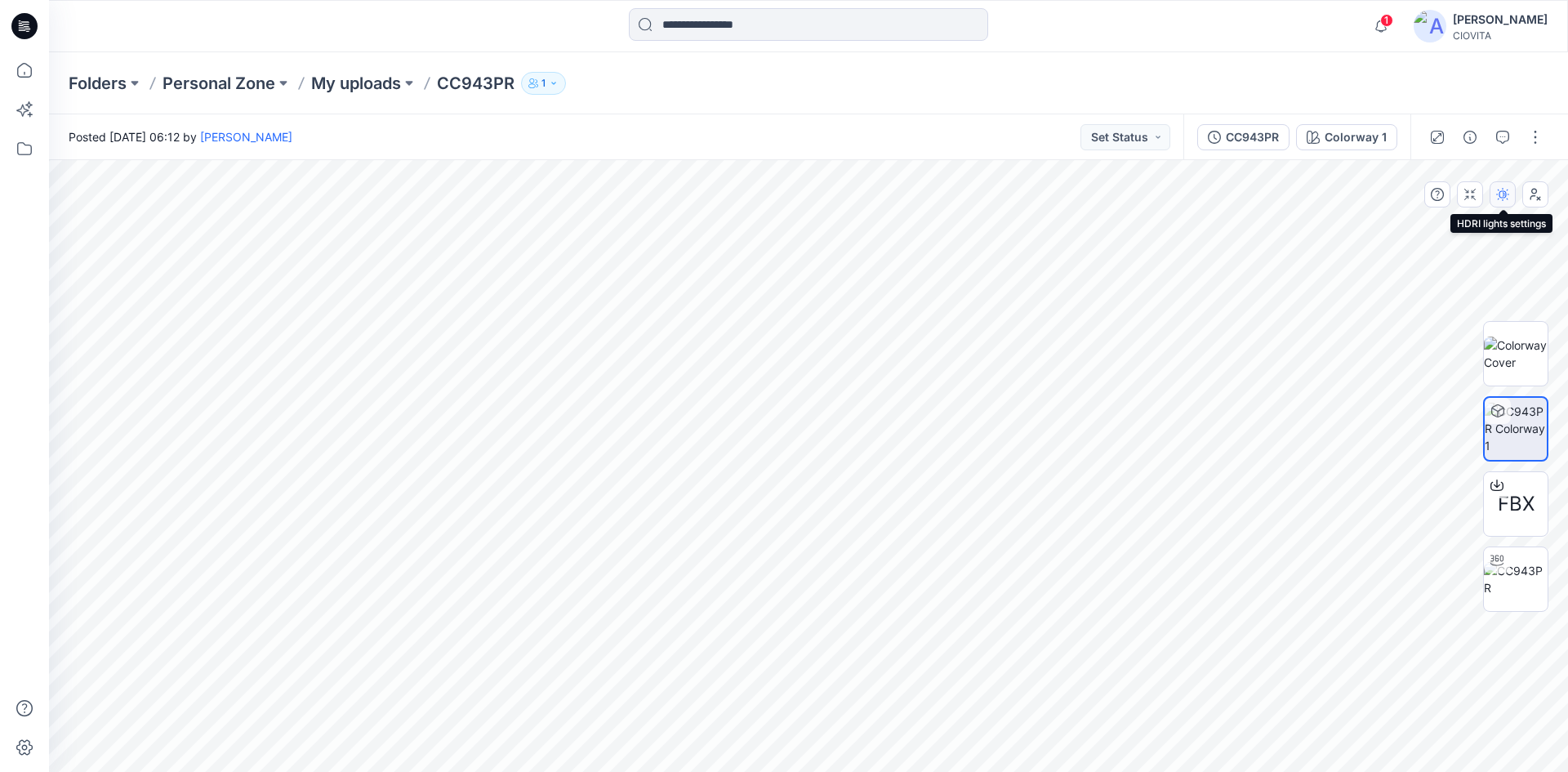
click at [1501, 196] on icon "button" at bounding box center [1502, 193] width 13 height 13
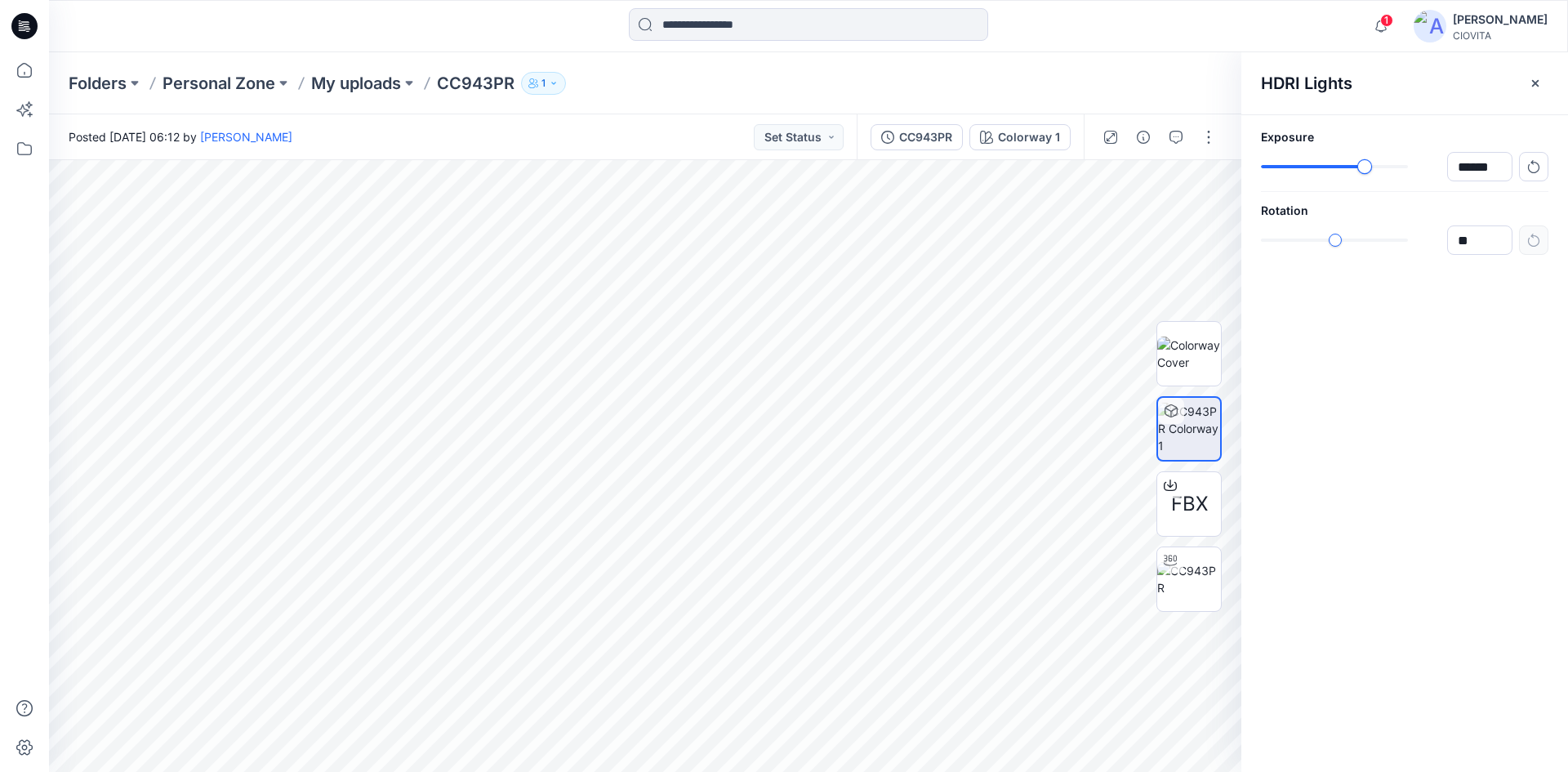
type input "****"
click at [1378, 173] on div "slider-ex-1" at bounding box center [1379, 166] width 15 height 15
type input "*****"
click at [1283, 245] on div "slider-ex-1" at bounding box center [1283, 240] width 15 height 15
click at [242, 89] on p "Personal Zone" at bounding box center [218, 83] width 113 height 23
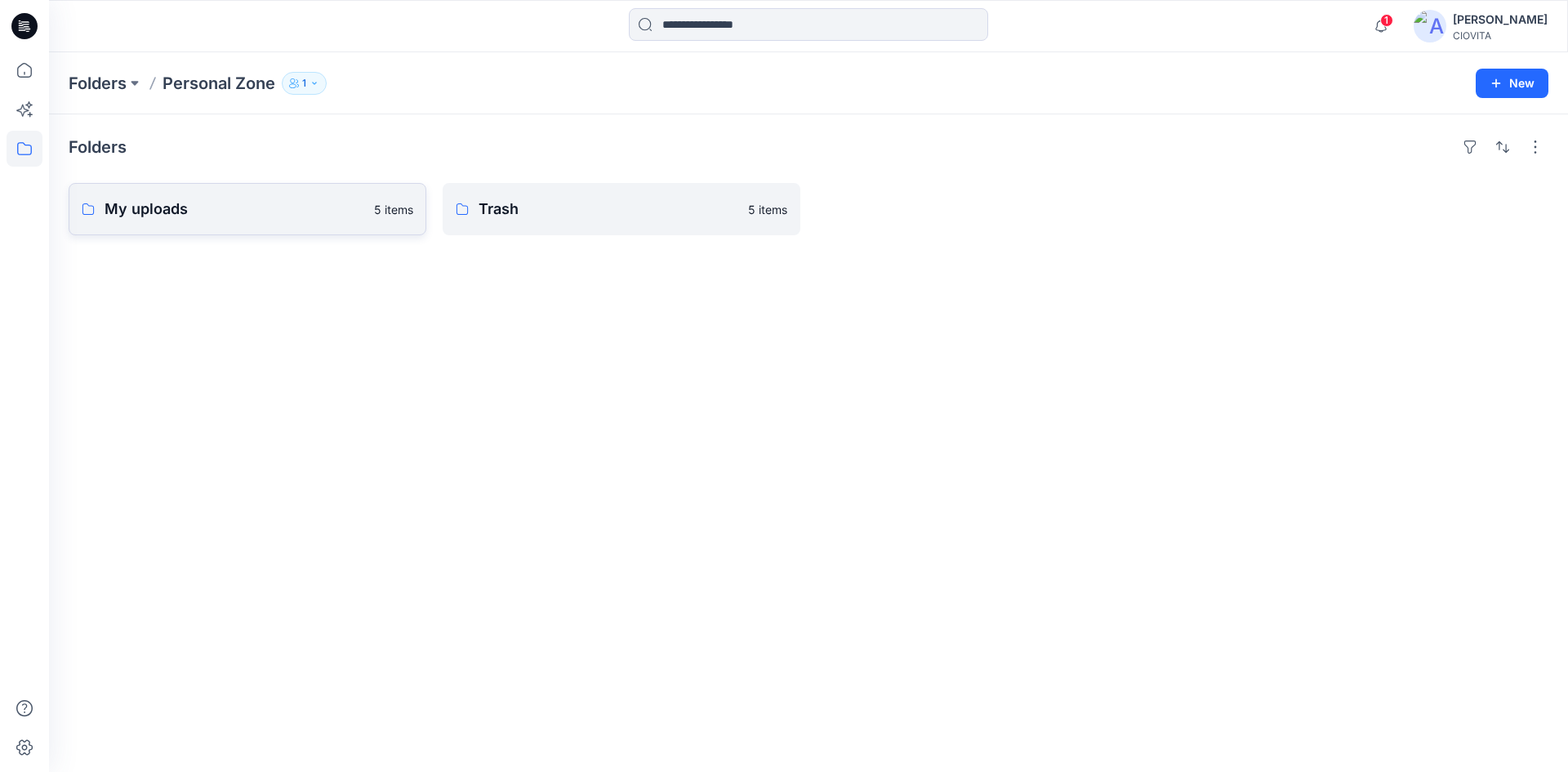
click at [257, 210] on p "My uploads" at bounding box center [235, 209] width 260 height 23
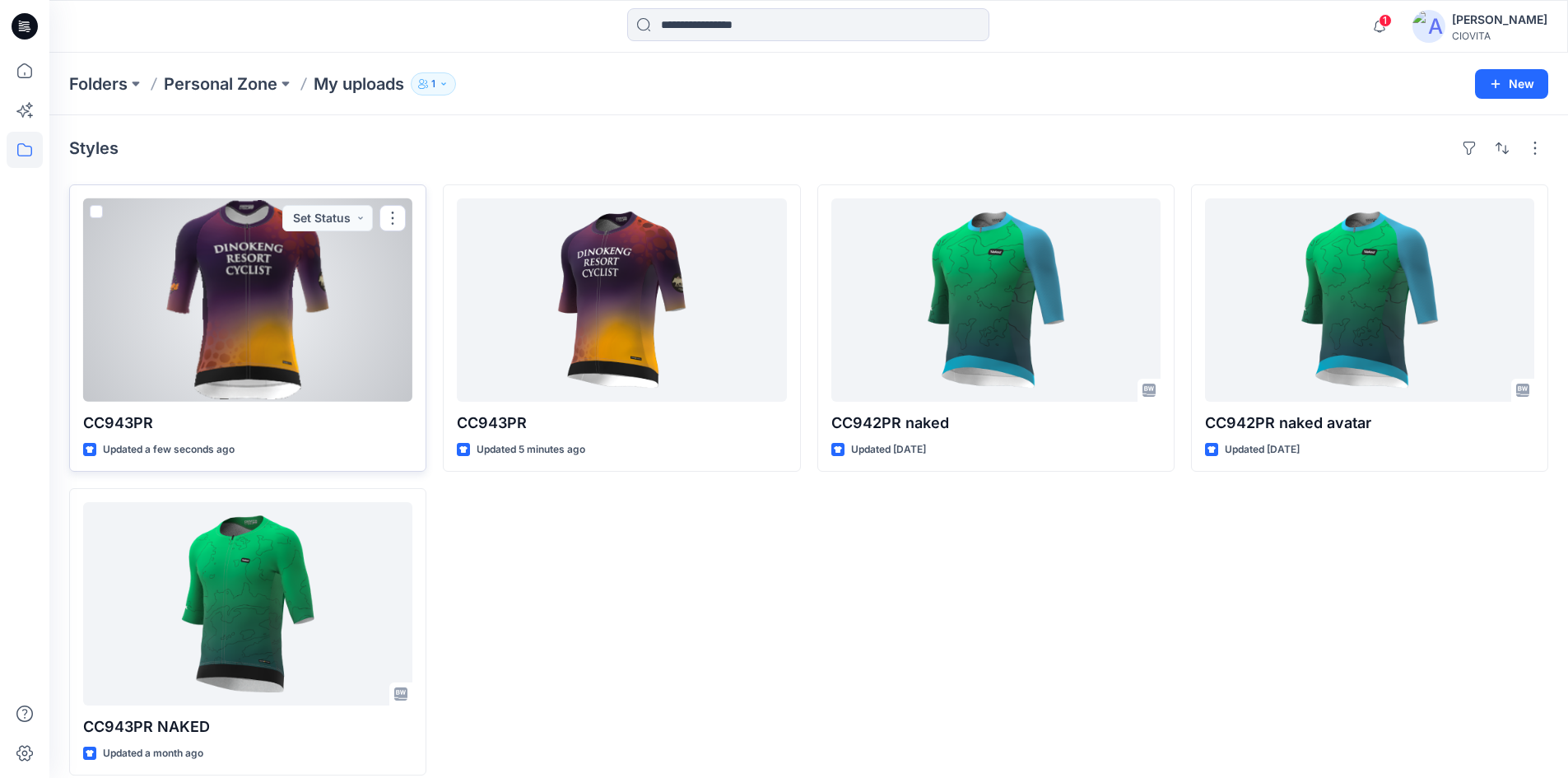
click at [269, 278] on div at bounding box center [248, 300] width 329 height 204
